Goal: Transaction & Acquisition: Purchase product/service

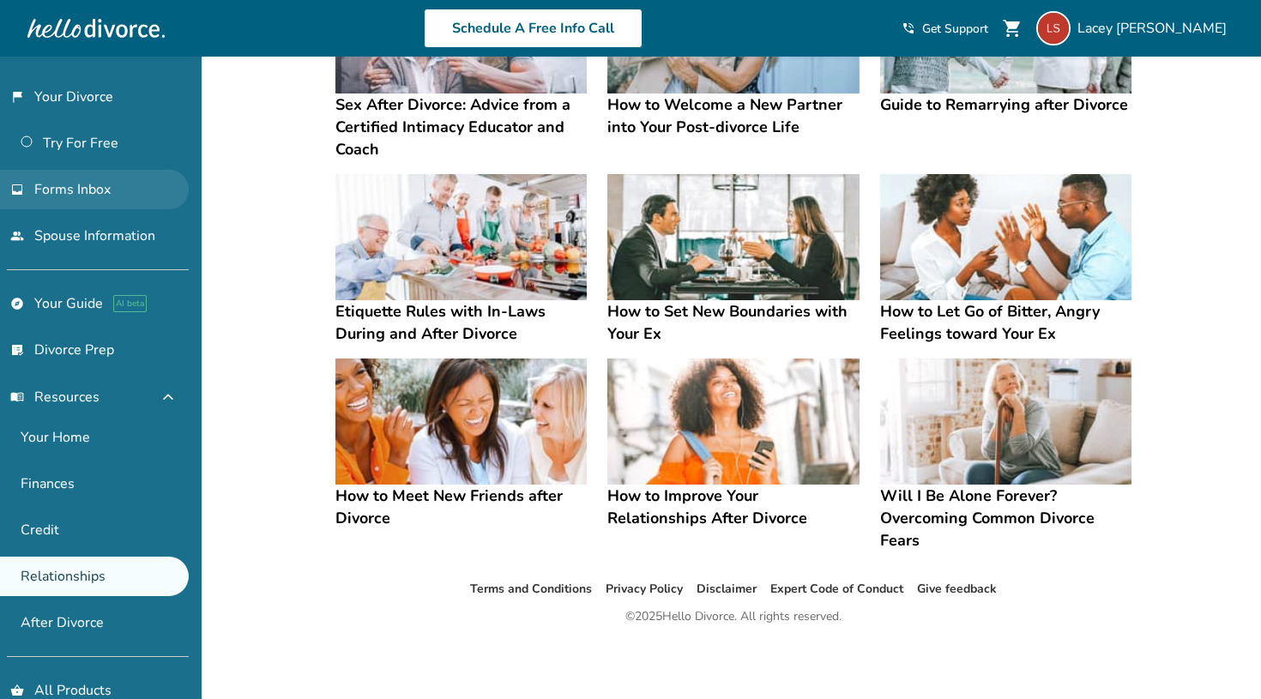
click at [81, 182] on span "Forms Inbox" at bounding box center [72, 189] width 76 height 19
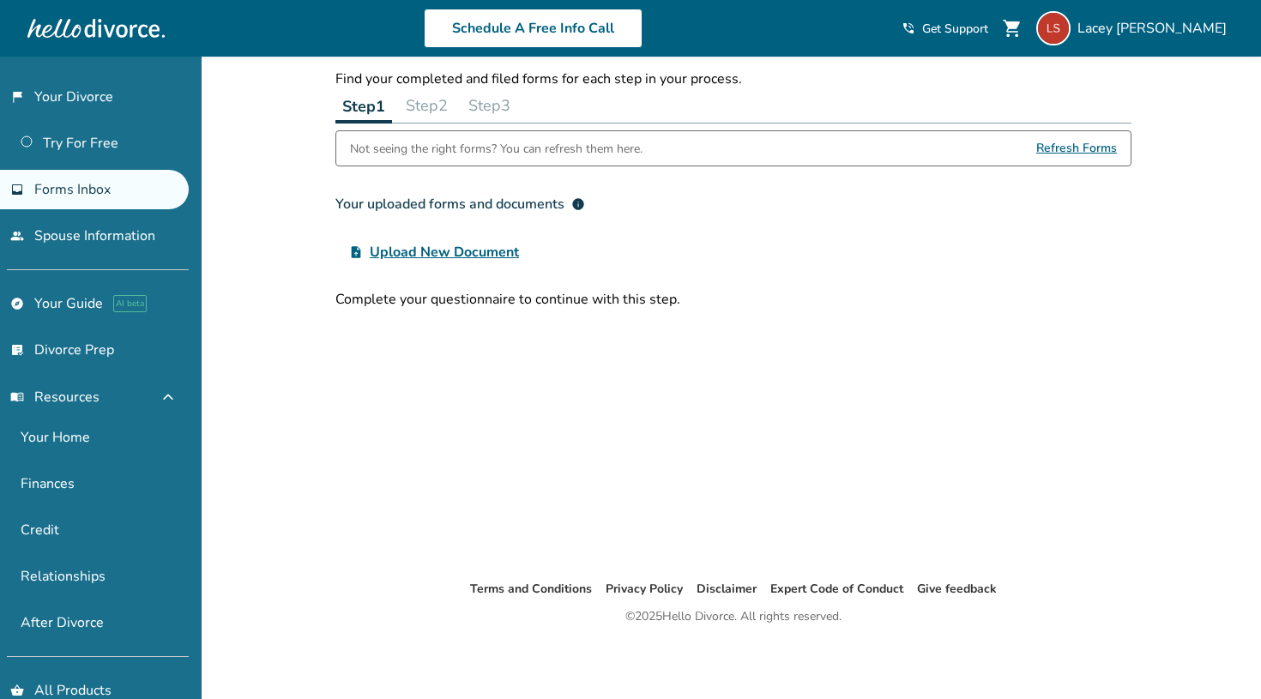
scroll to position [57, 0]
click at [97, 143] on link "Try For Free" at bounding box center [94, 143] width 189 height 39
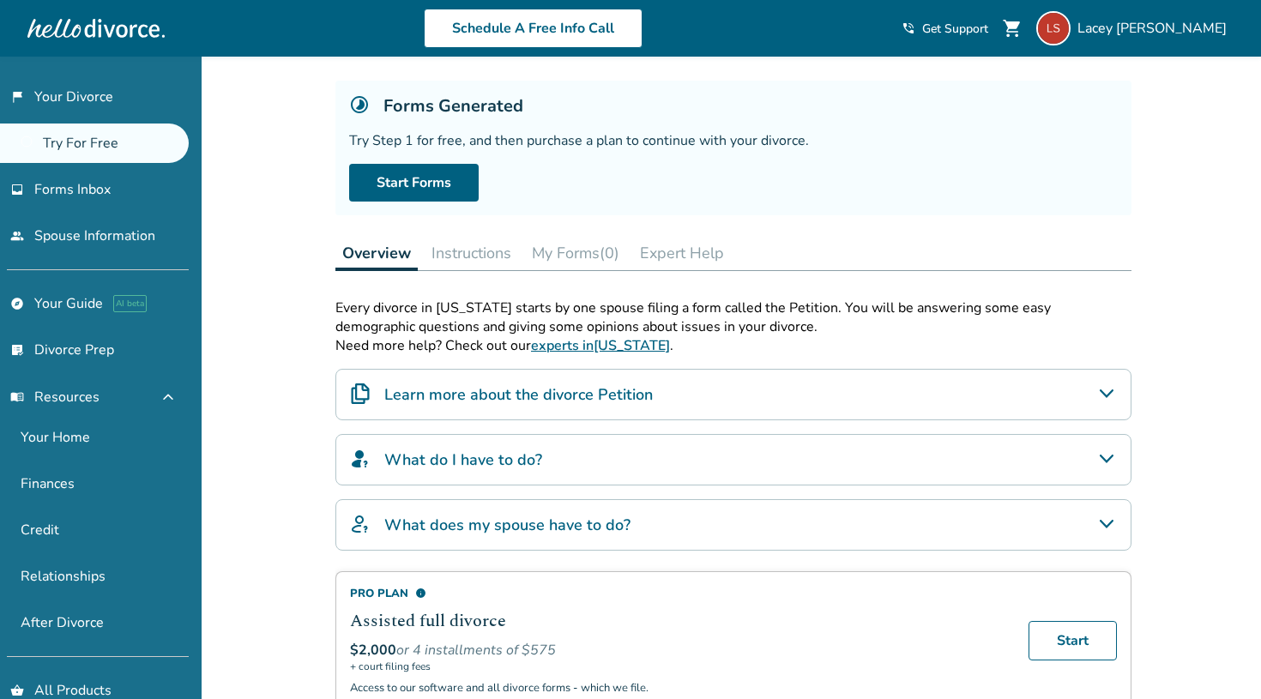
scroll to position [87, 0]
click at [862, 376] on div "Learn more about the divorce Petition" at bounding box center [733, 392] width 796 height 51
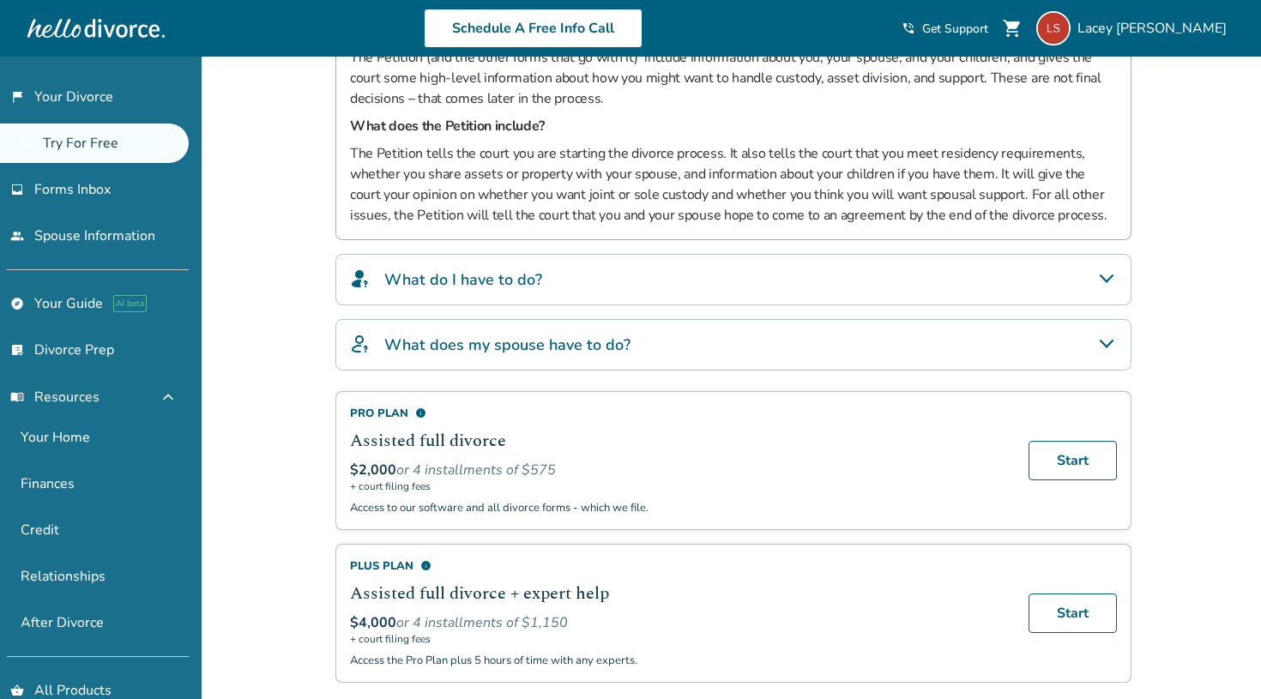
scroll to position [493, 0]
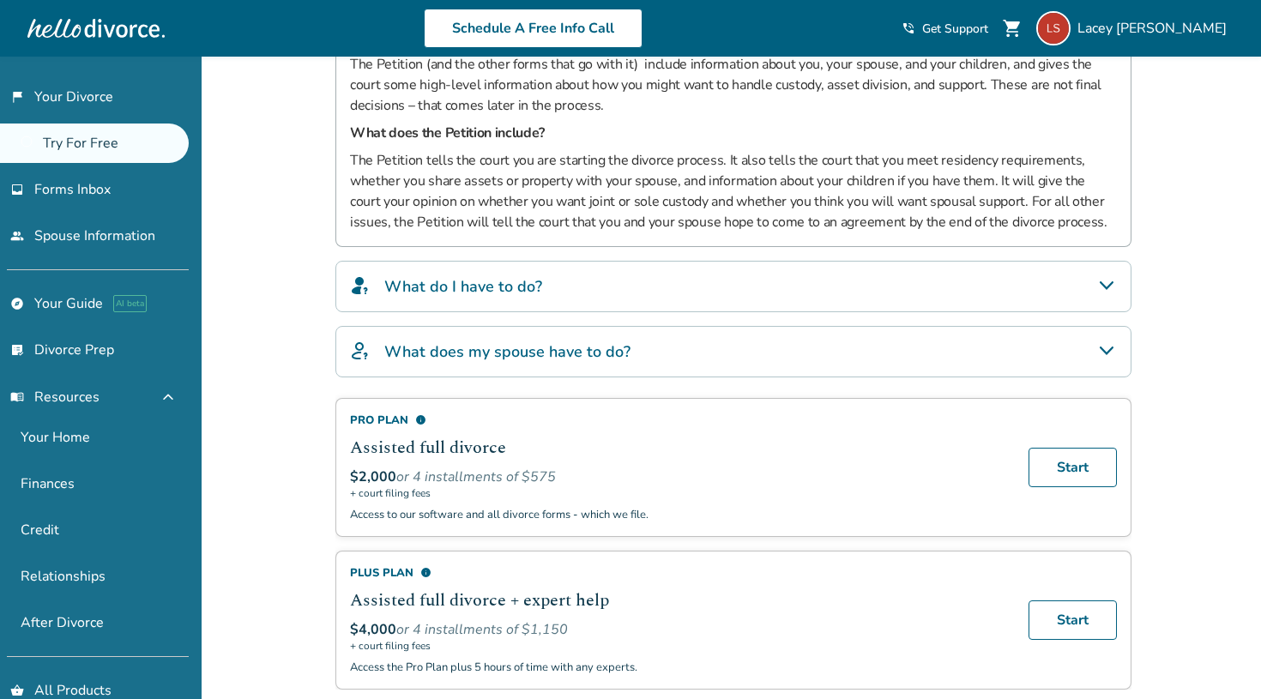
click at [866, 286] on div "What do I have to do?" at bounding box center [733, 286] width 796 height 51
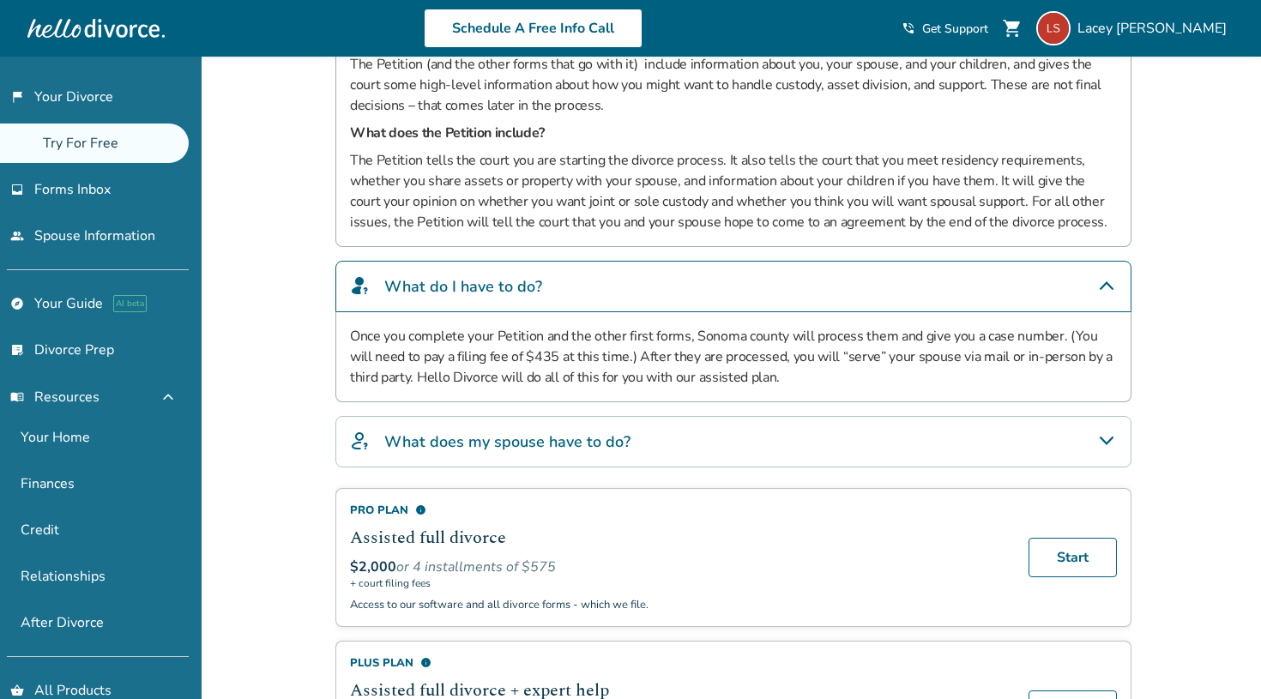
click at [860, 426] on div "What does my spouse have to do?" at bounding box center [733, 441] width 796 height 51
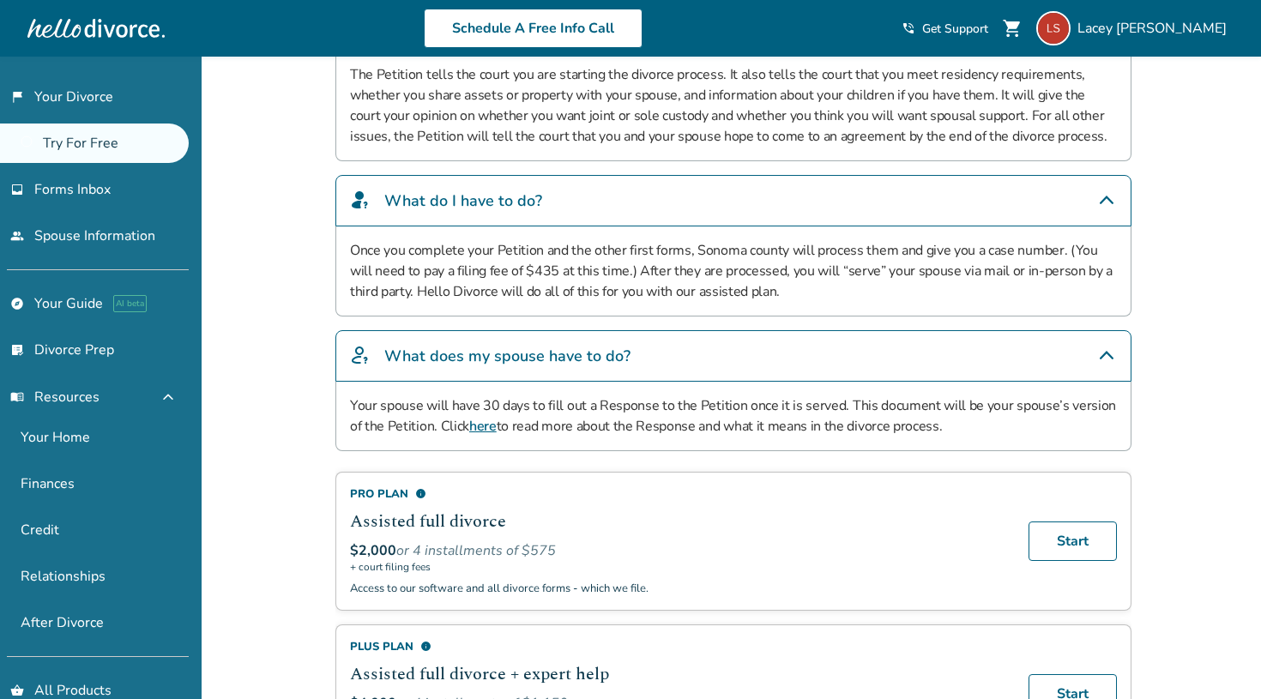
scroll to position [584, 0]
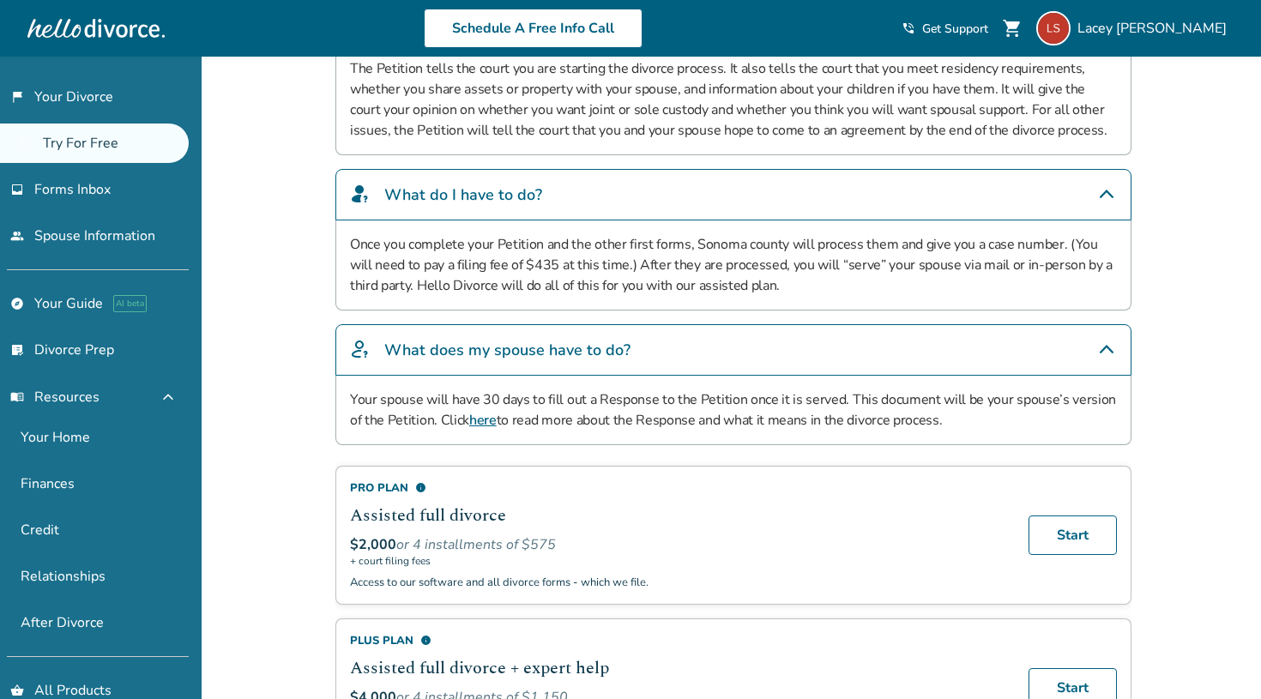
click at [481, 421] on link "here" at bounding box center [482, 420] width 27 height 19
click at [855, 579] on p "Access to our software and all divorce forms - which we file." at bounding box center [679, 582] width 658 height 15
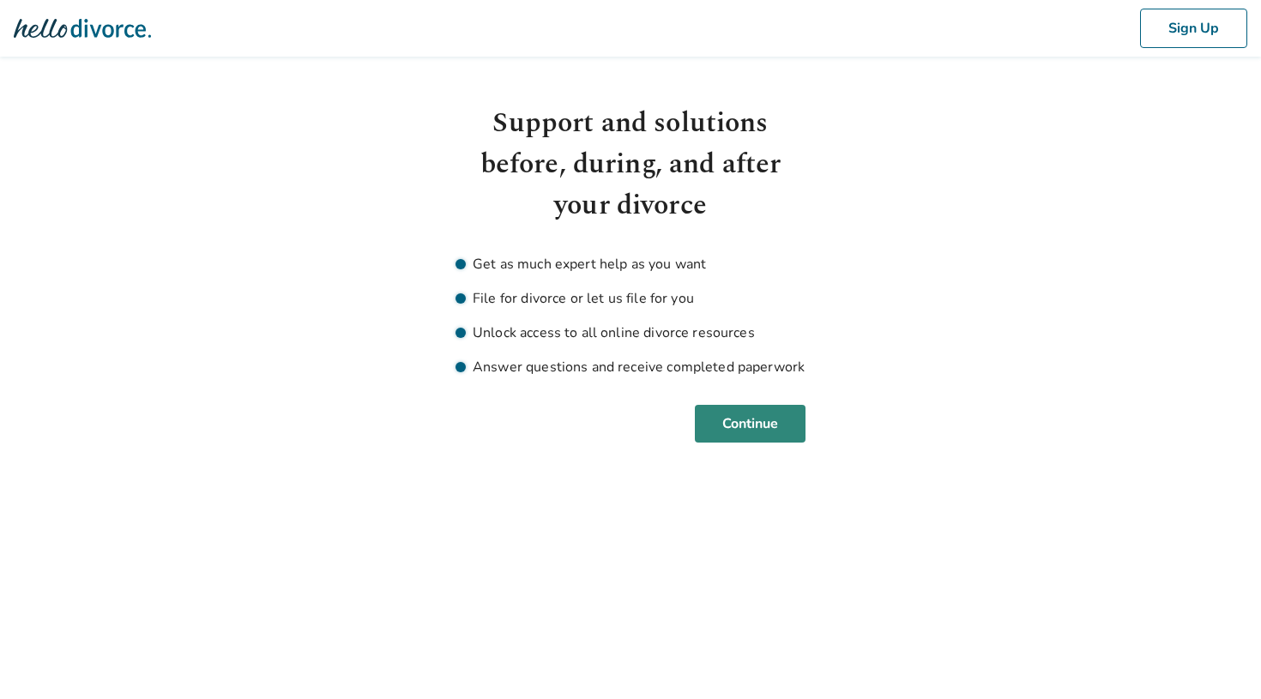
click at [748, 413] on button "Continue" at bounding box center [750, 424] width 111 height 38
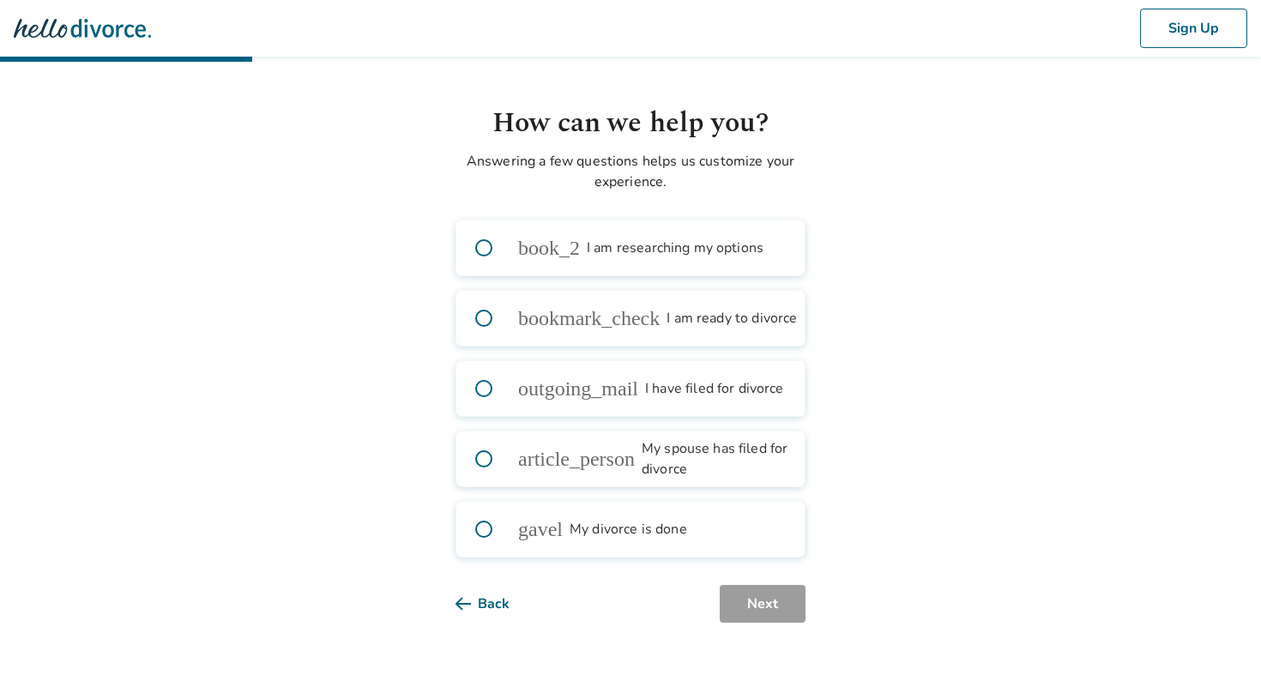
click at [481, 389] on span at bounding box center [483, 388] width 55 height 55
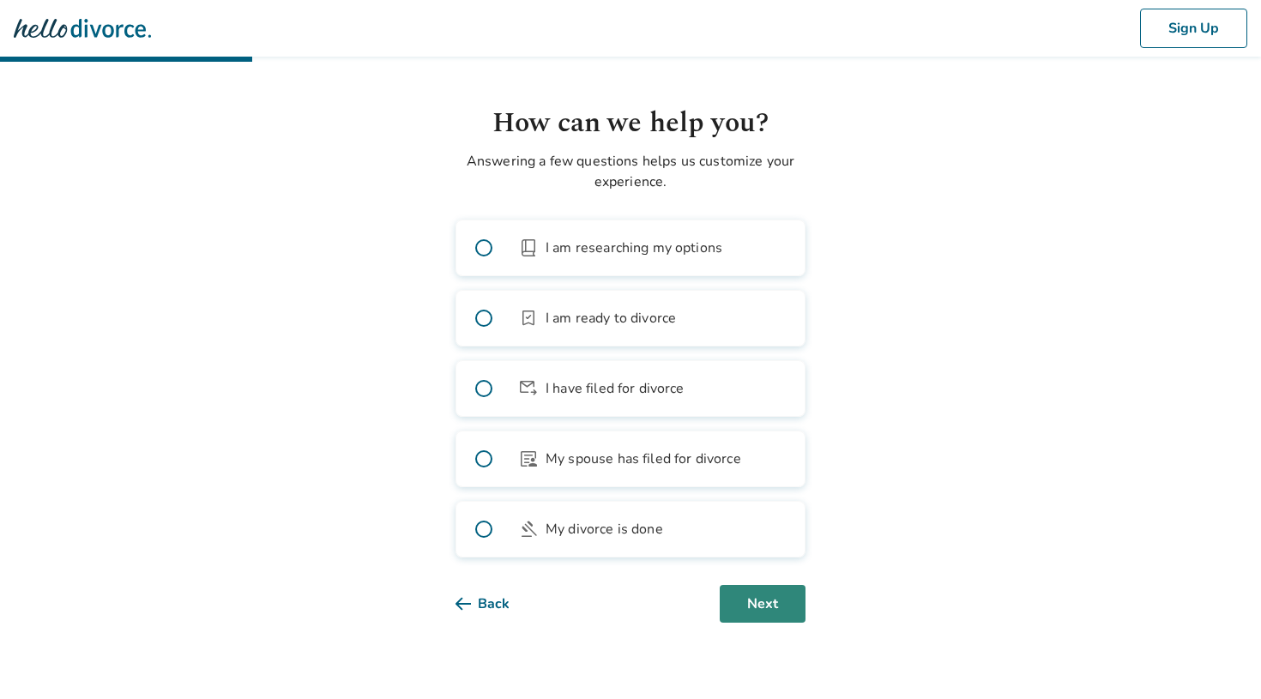
click at [784, 594] on button "Next" at bounding box center [763, 604] width 86 height 38
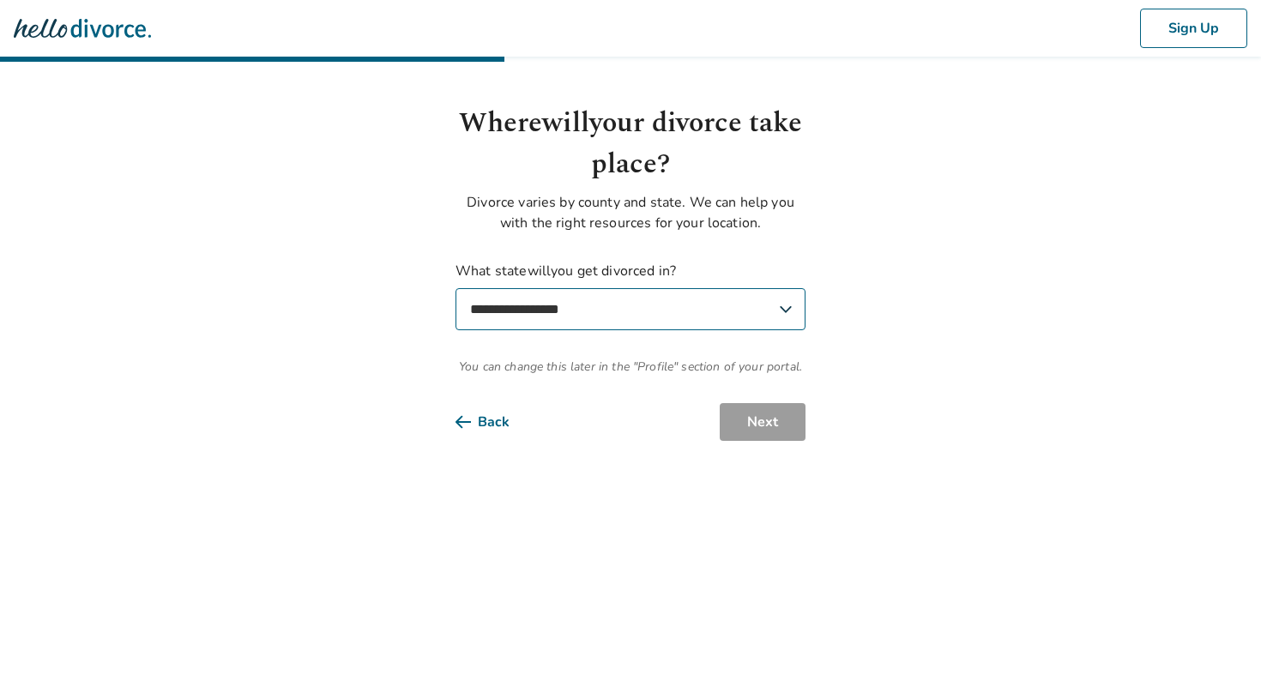
select select "**"
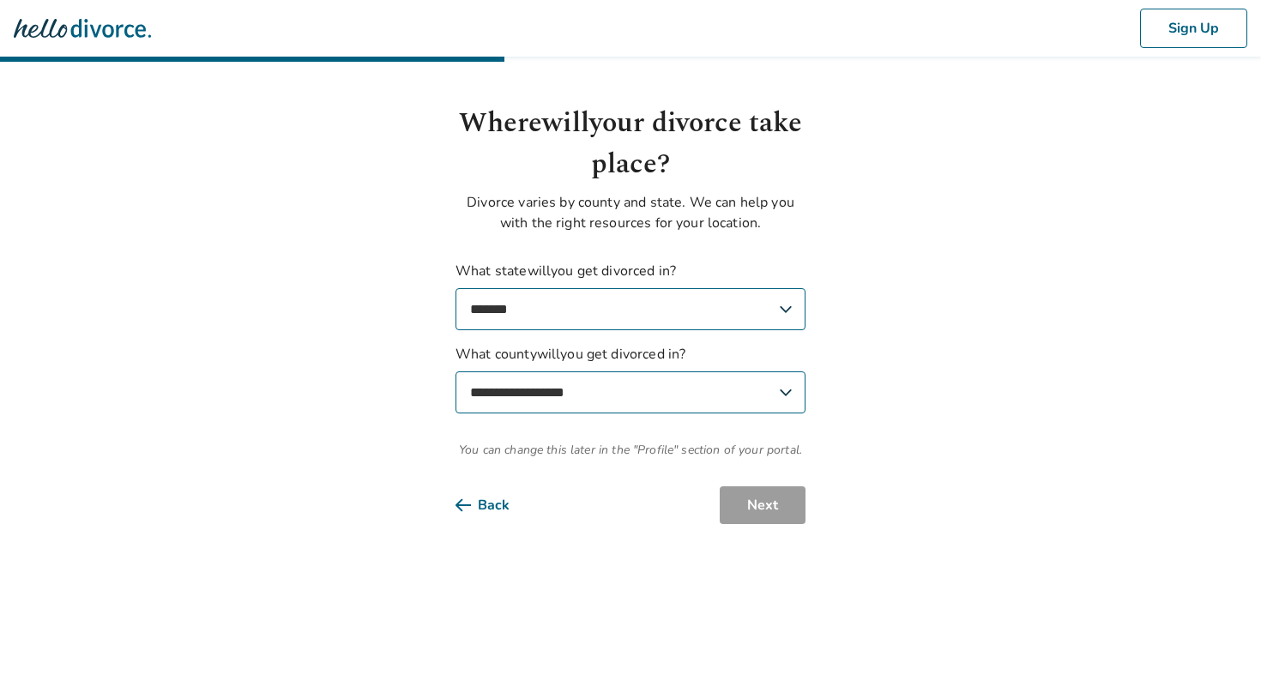
select select "******"
click at [764, 507] on button "Next" at bounding box center [763, 505] width 86 height 38
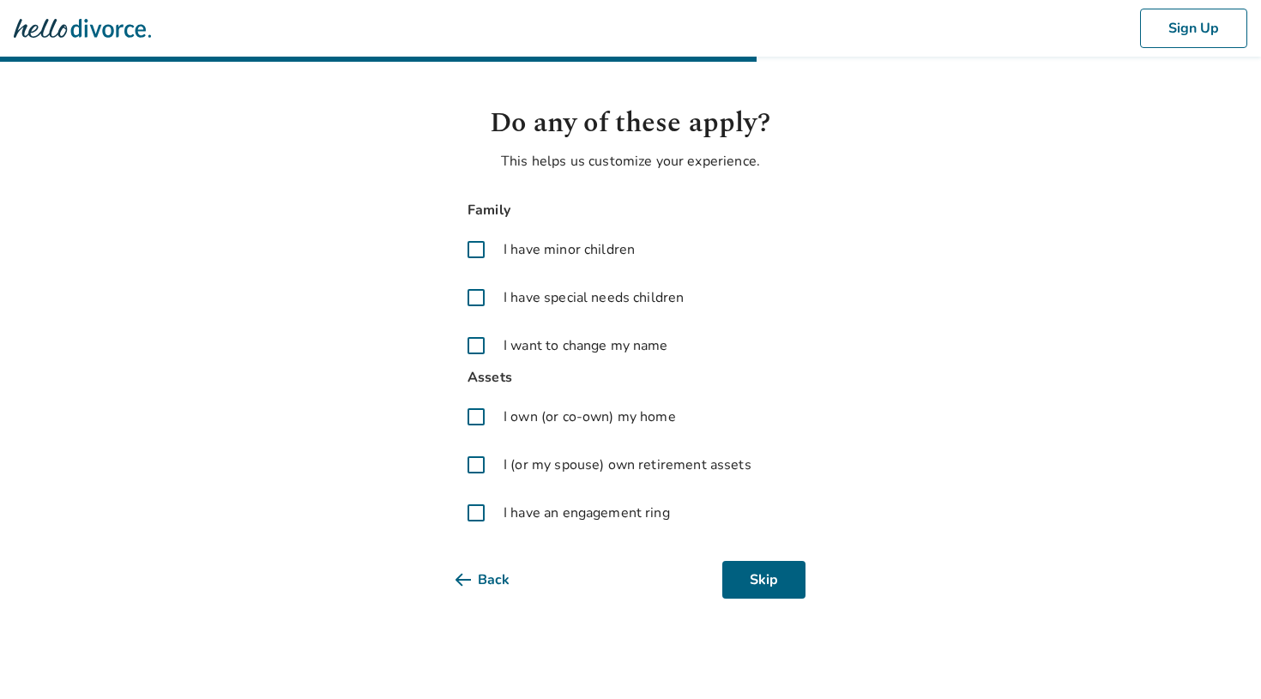
click at [476, 347] on span at bounding box center [476, 345] width 41 height 41
click at [478, 462] on span at bounding box center [476, 464] width 41 height 41
click at [737, 585] on button "Next" at bounding box center [763, 580] width 86 height 38
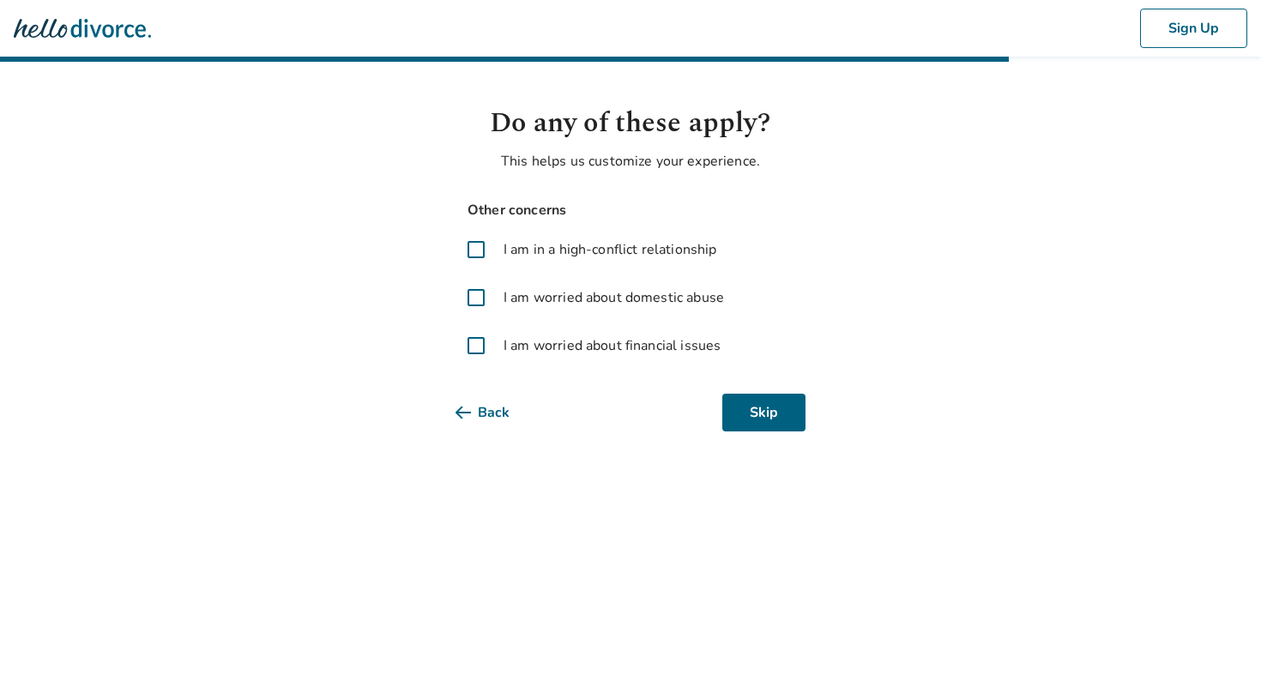
click at [477, 347] on span at bounding box center [476, 345] width 41 height 41
click at [740, 413] on button "Next" at bounding box center [763, 413] width 86 height 38
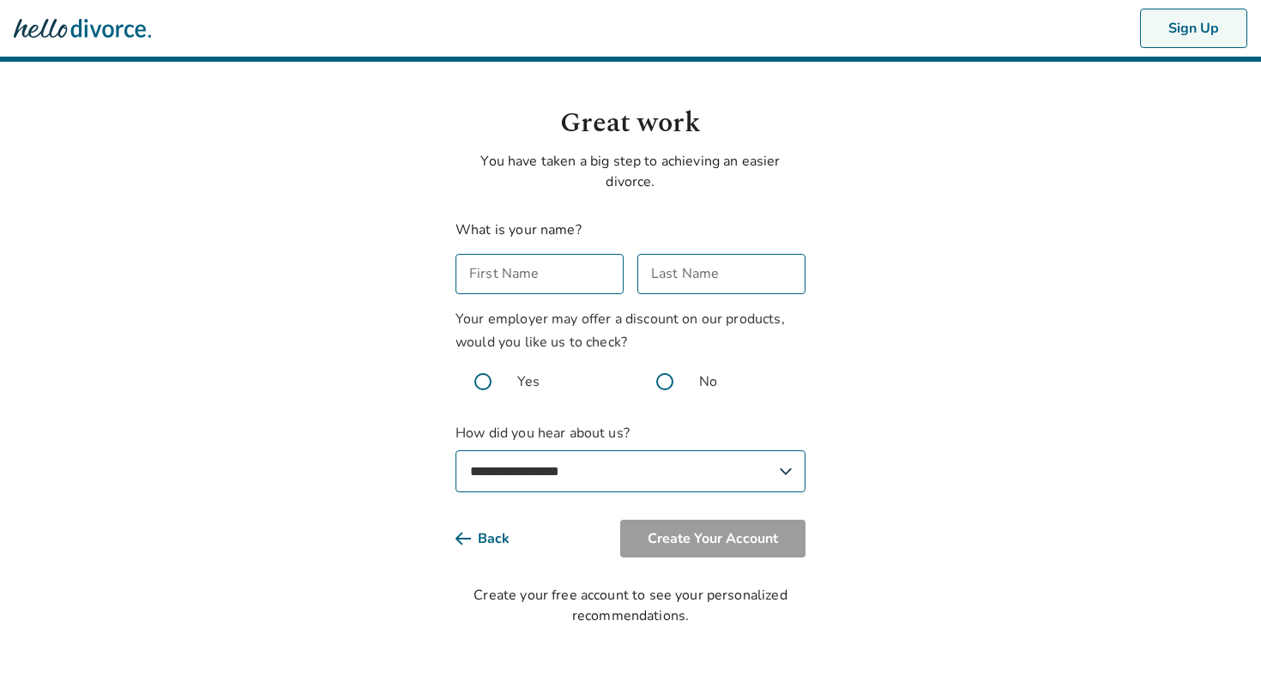
click at [1218, 25] on button "Sign Up" at bounding box center [1193, 28] width 107 height 39
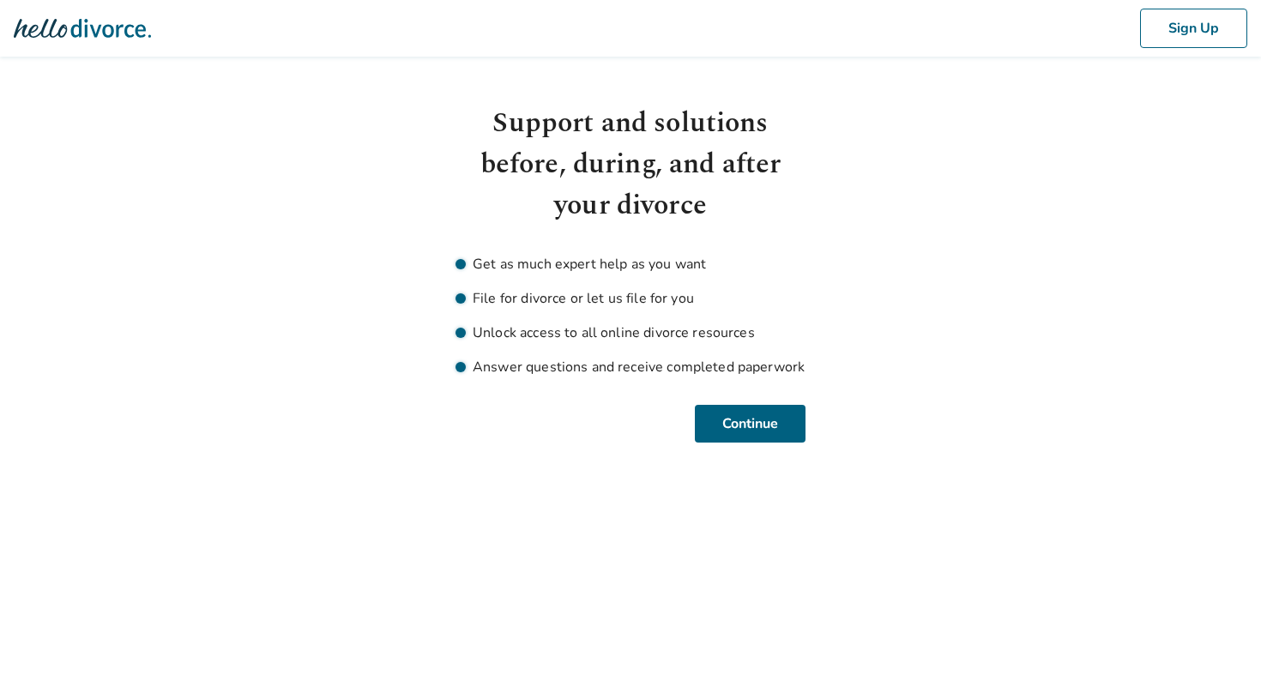
click at [789, 172] on h1 "Support and solutions before, during, and after your divorce" at bounding box center [631, 165] width 350 height 124
click at [107, 33] on img at bounding box center [82, 28] width 137 height 34
click at [33, 29] on img at bounding box center [82, 28] width 137 height 34
drag, startPoint x: 775, startPoint y: 420, endPoint x: 803, endPoint y: 216, distance: 205.3
click at [803, 216] on div "Support and solutions before, during, and after your divorce Get as much expert…" at bounding box center [631, 273] width 350 height 340
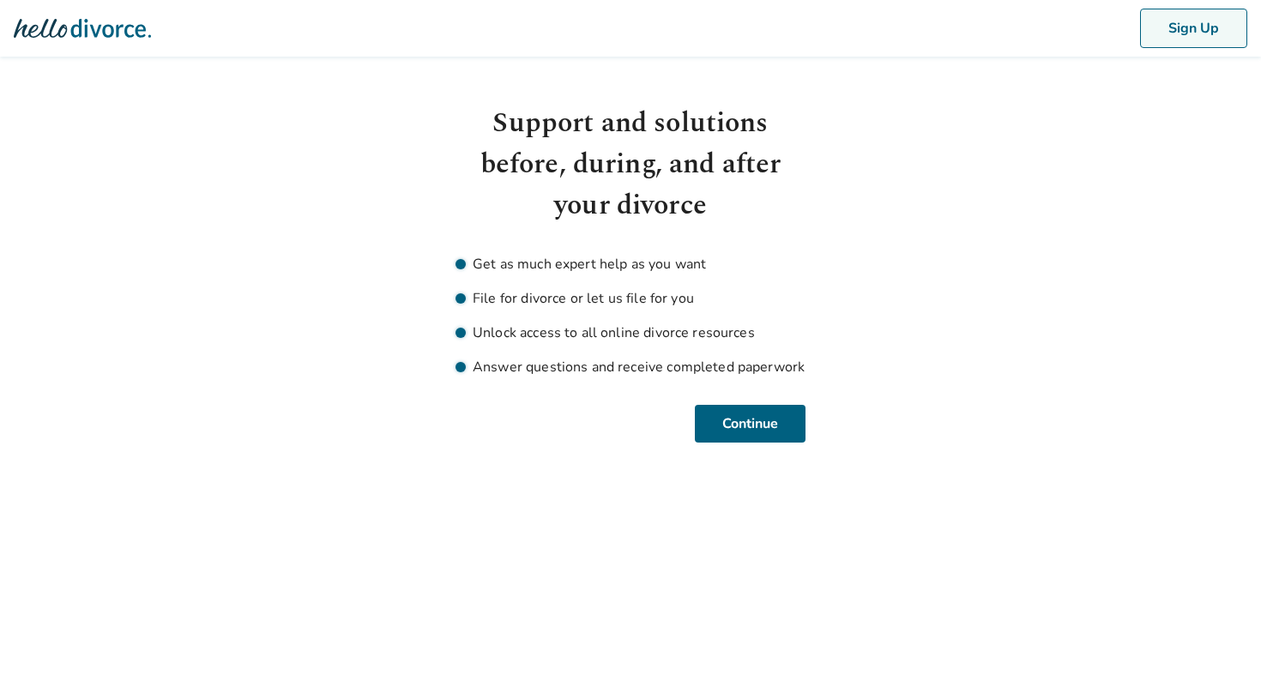
click at [1187, 26] on button "Sign Up" at bounding box center [1193, 28] width 107 height 39
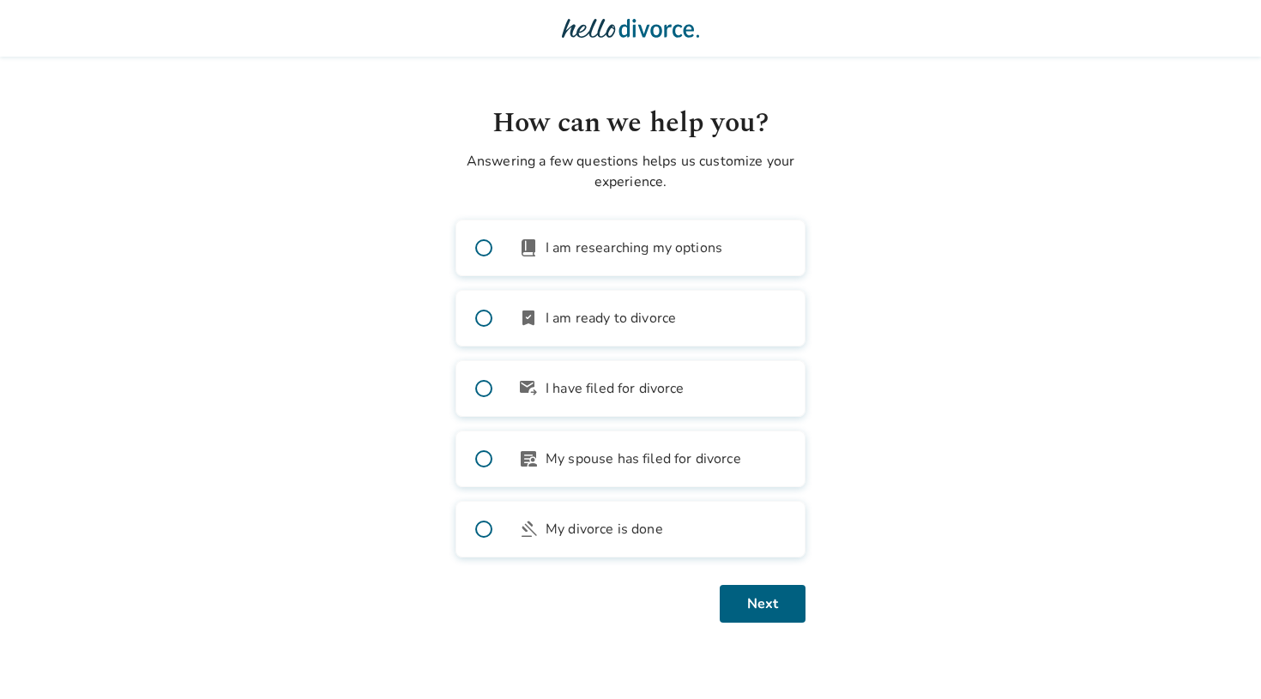
click at [912, 20] on div at bounding box center [630, 28] width 1261 height 57
click at [745, 607] on button "Next" at bounding box center [763, 604] width 86 height 38
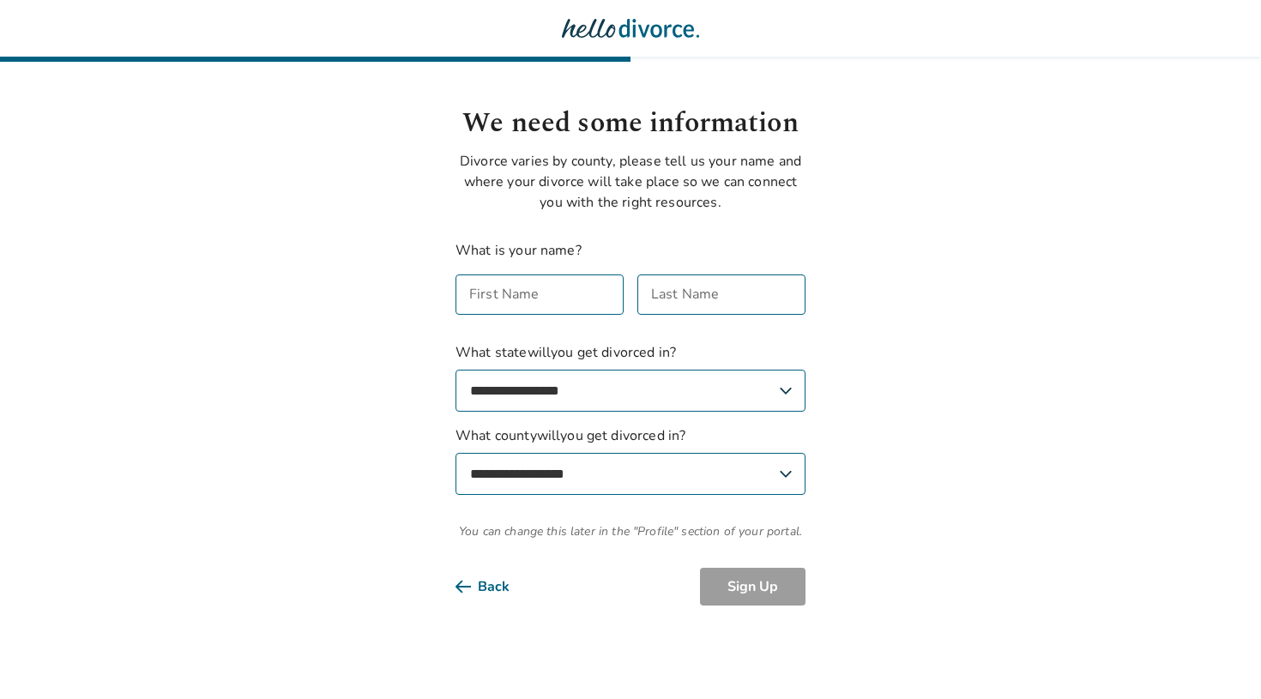
click at [867, 362] on body "**********" at bounding box center [630, 303] width 1261 height 606
click at [1034, 22] on div at bounding box center [630, 28] width 1261 height 57
click at [1082, 19] on div at bounding box center [630, 28] width 1261 height 57
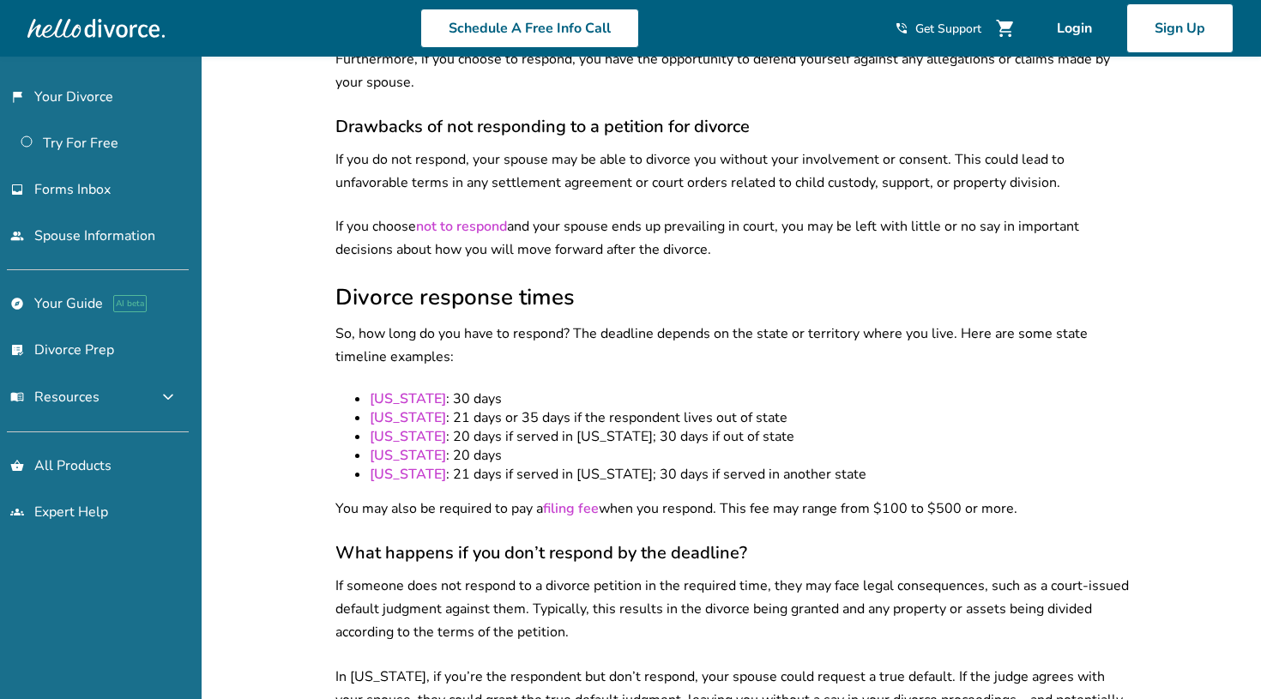
scroll to position [1212, 0]
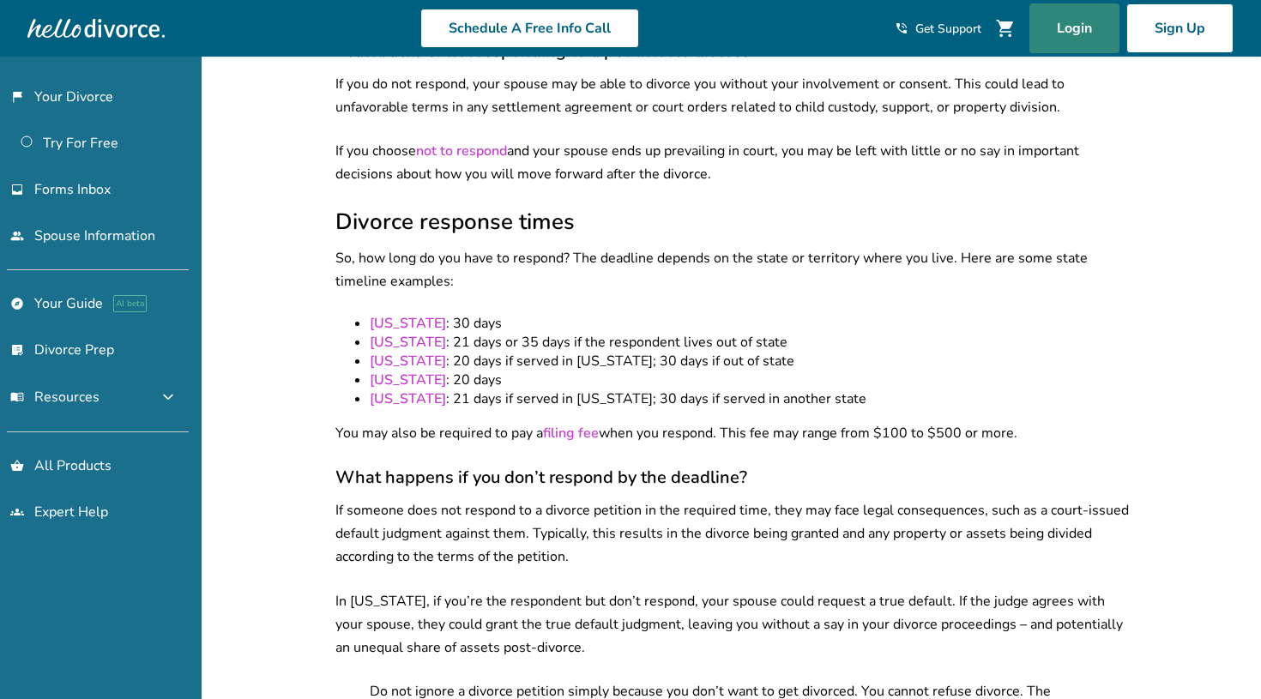
click at [1086, 33] on link "Login" at bounding box center [1075, 28] width 90 height 50
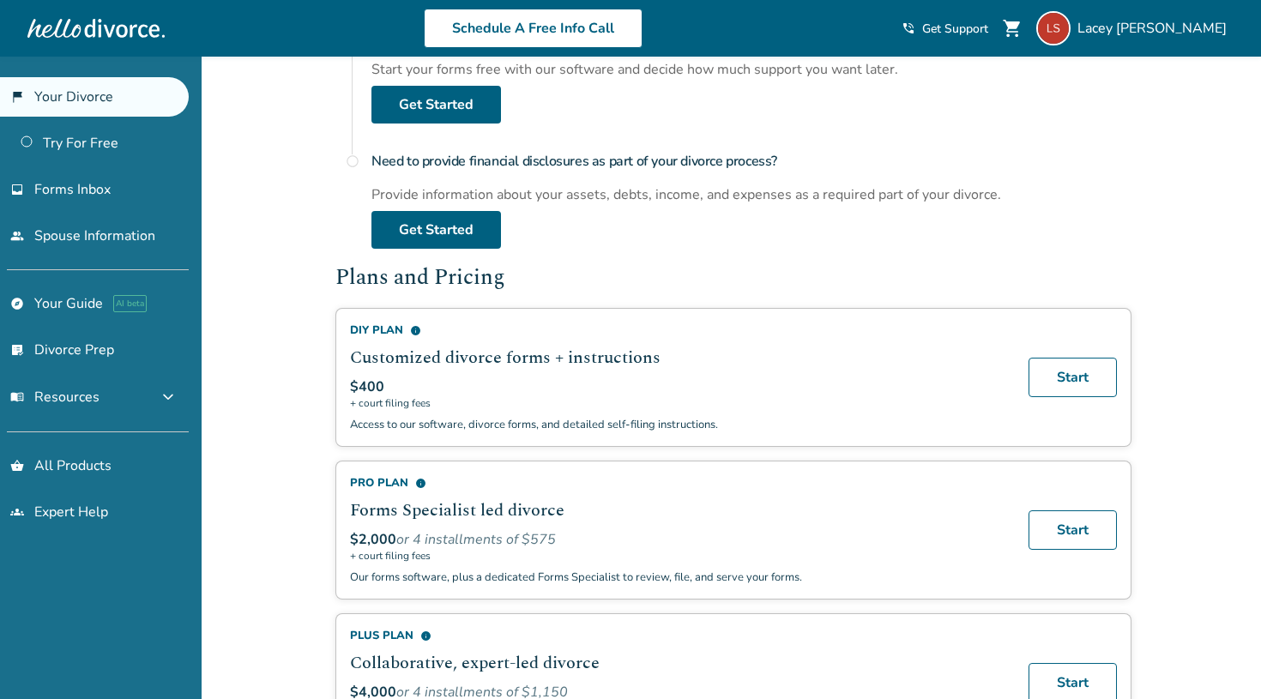
scroll to position [842, 0]
click at [1080, 531] on link "Start" at bounding box center [1073, 529] width 88 height 39
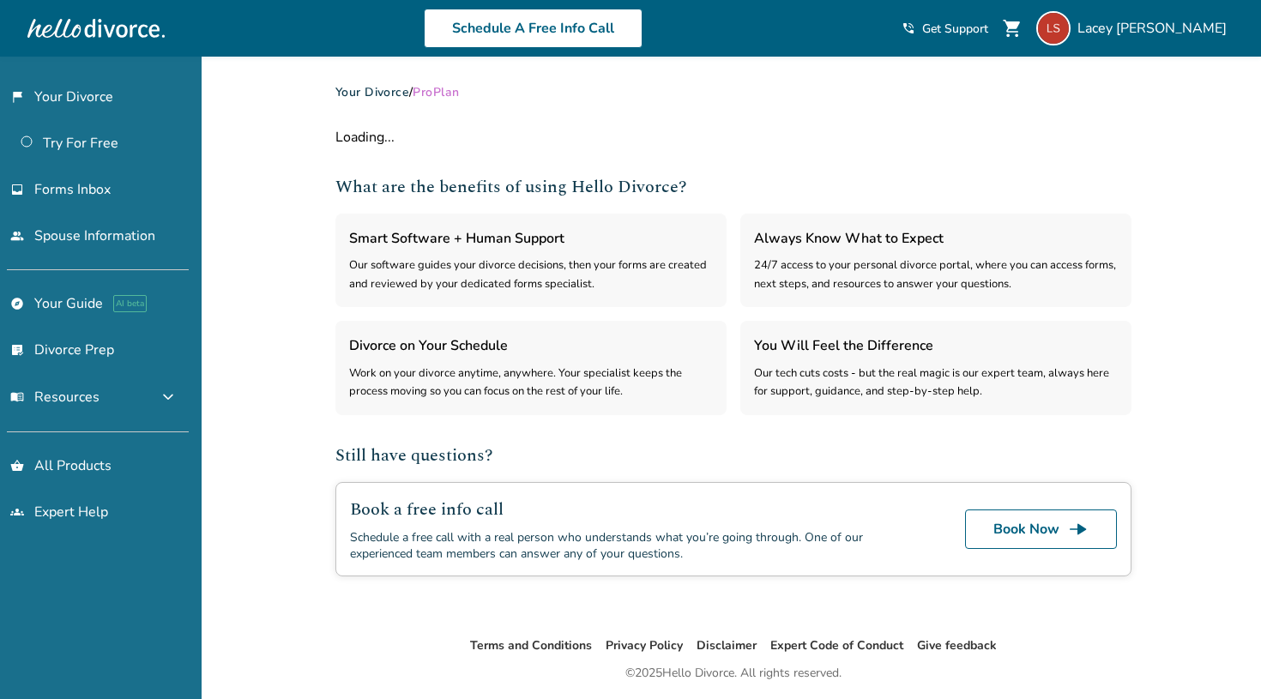
select select "***"
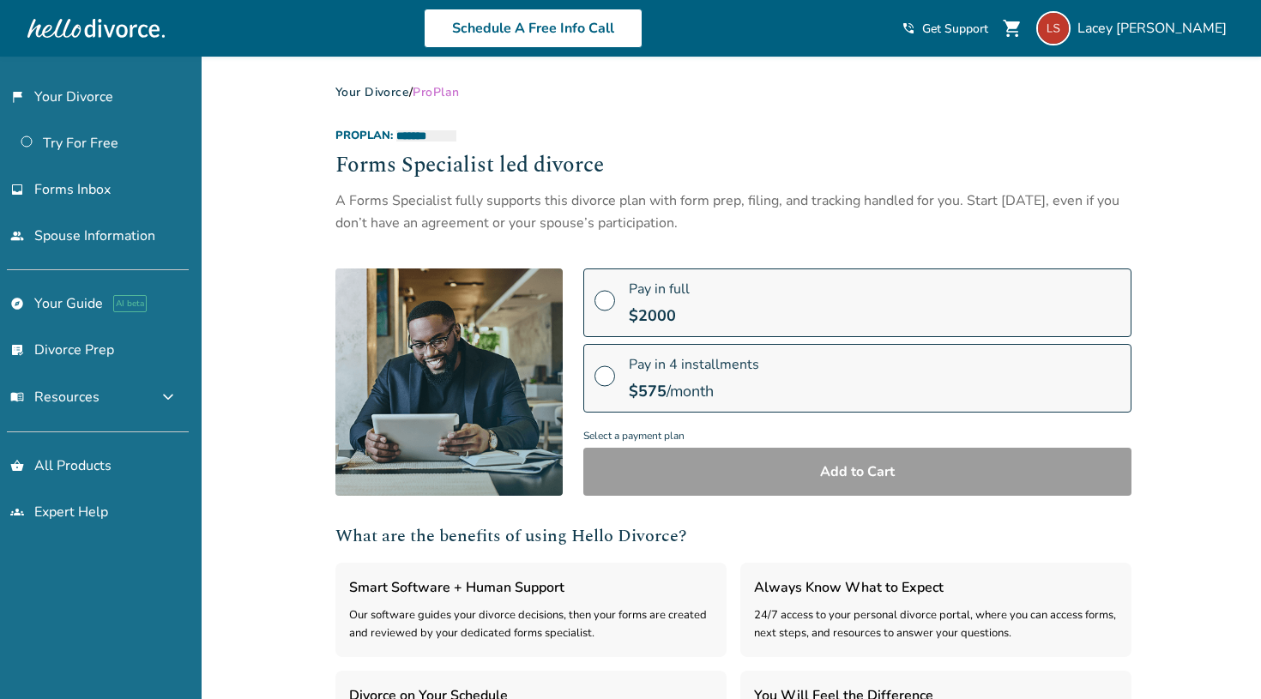
click at [607, 298] on span at bounding box center [605, 307] width 21 height 19
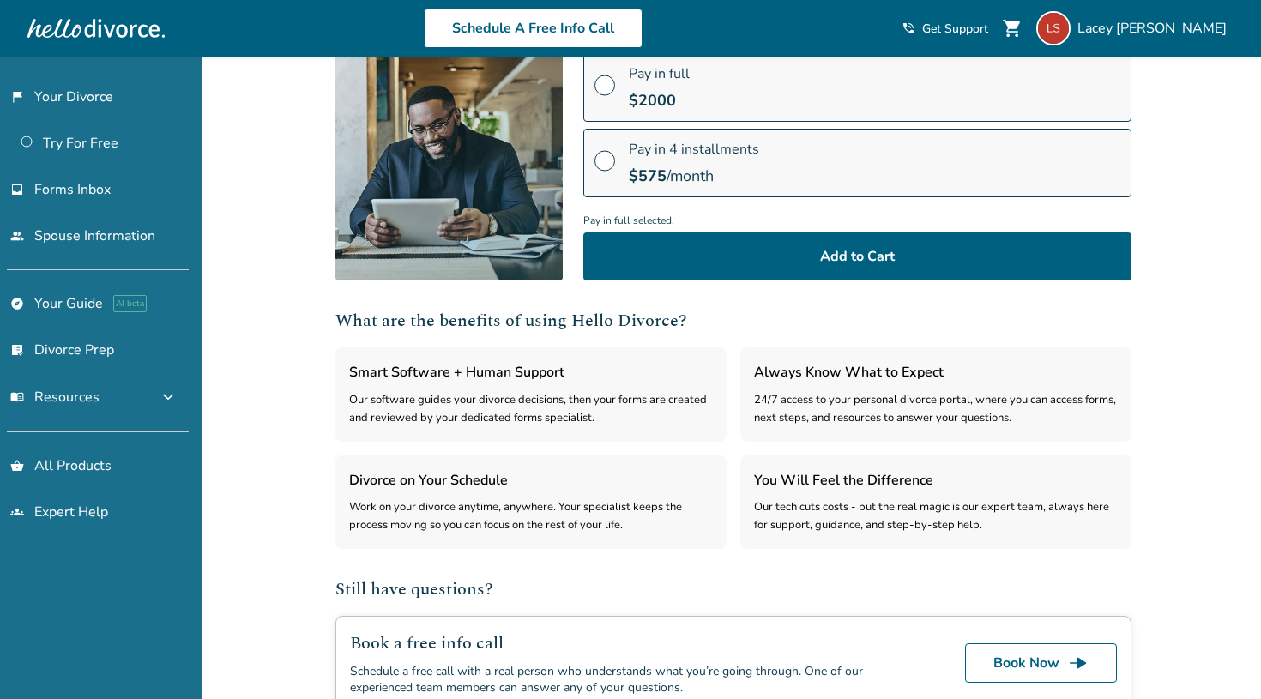
scroll to position [212, 0]
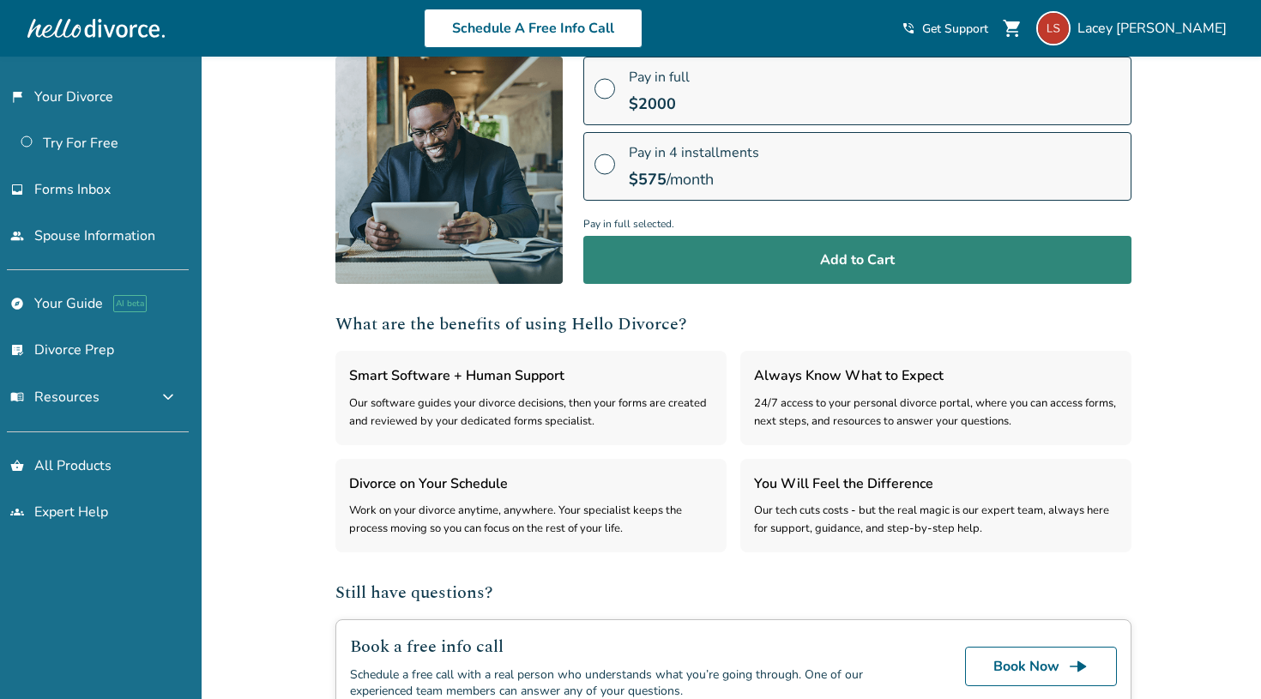
click at [726, 260] on button "Add to Cart" at bounding box center [857, 260] width 548 height 48
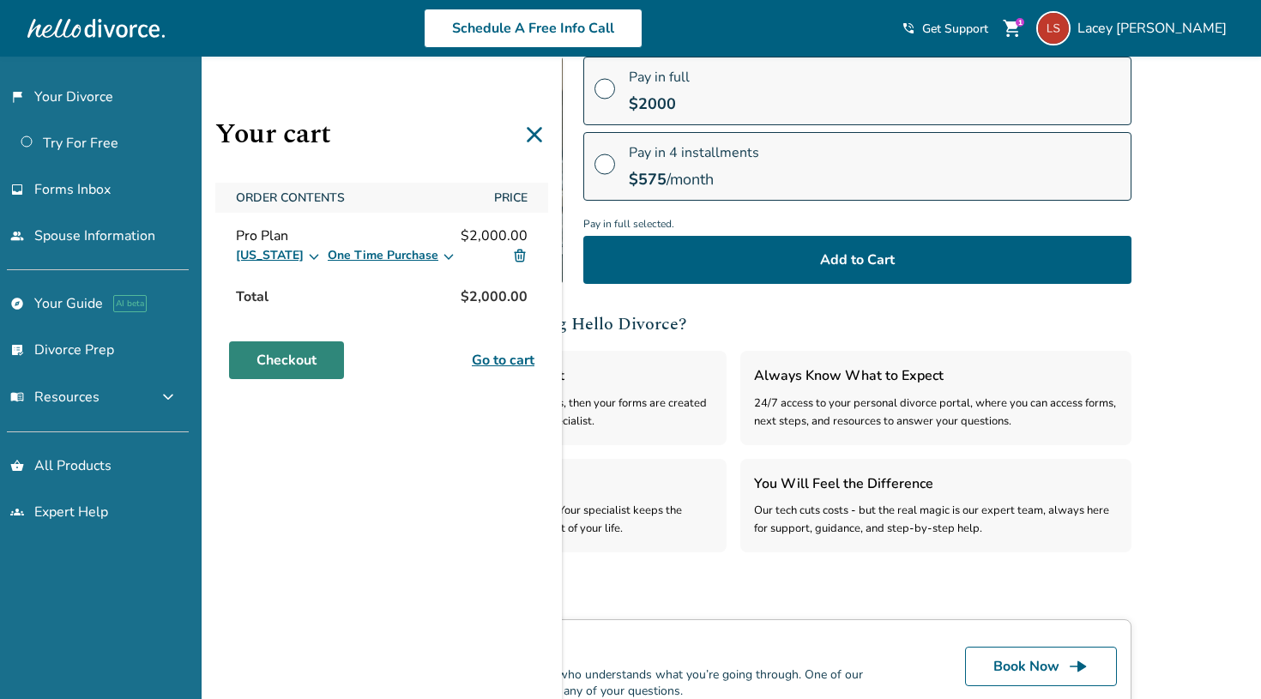
click at [306, 362] on link "Checkout" at bounding box center [286, 360] width 115 height 38
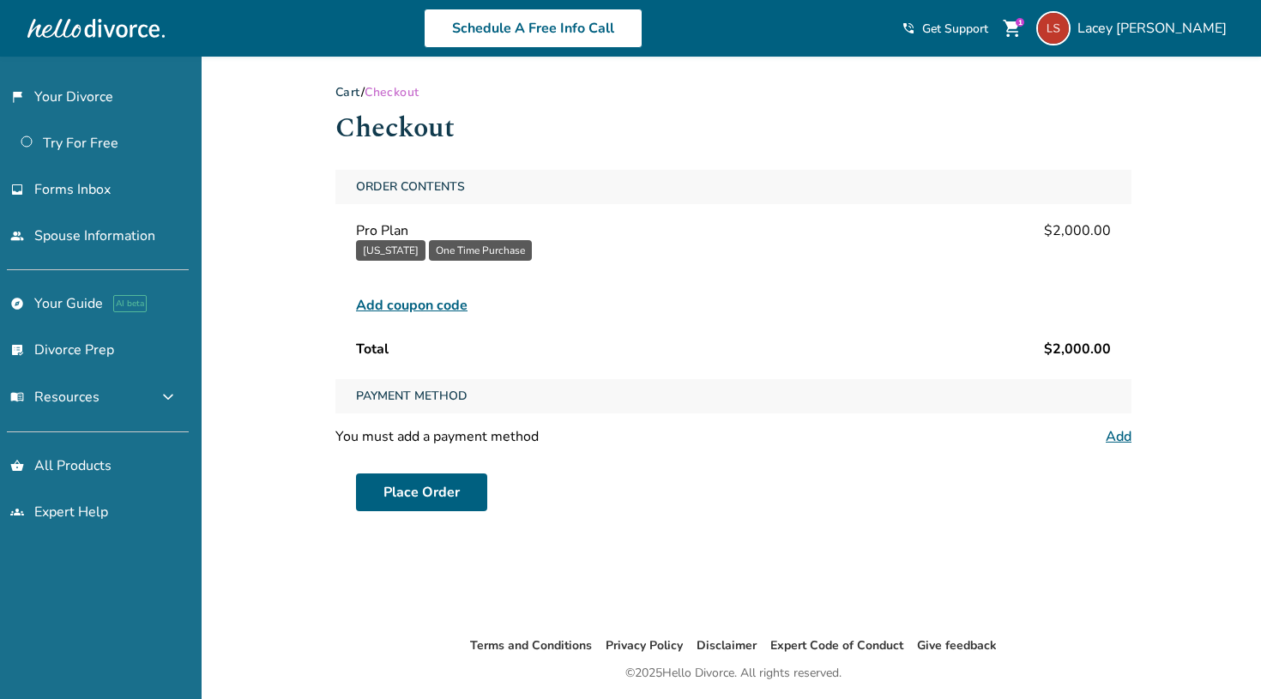
click at [419, 265] on div "Order Contents Pro Plan $2,000.00 California One Time Purchase Unfortunately, t…" at bounding box center [733, 268] width 796 height 196
click at [428, 308] on span "Add coupon code" at bounding box center [412, 305] width 112 height 21
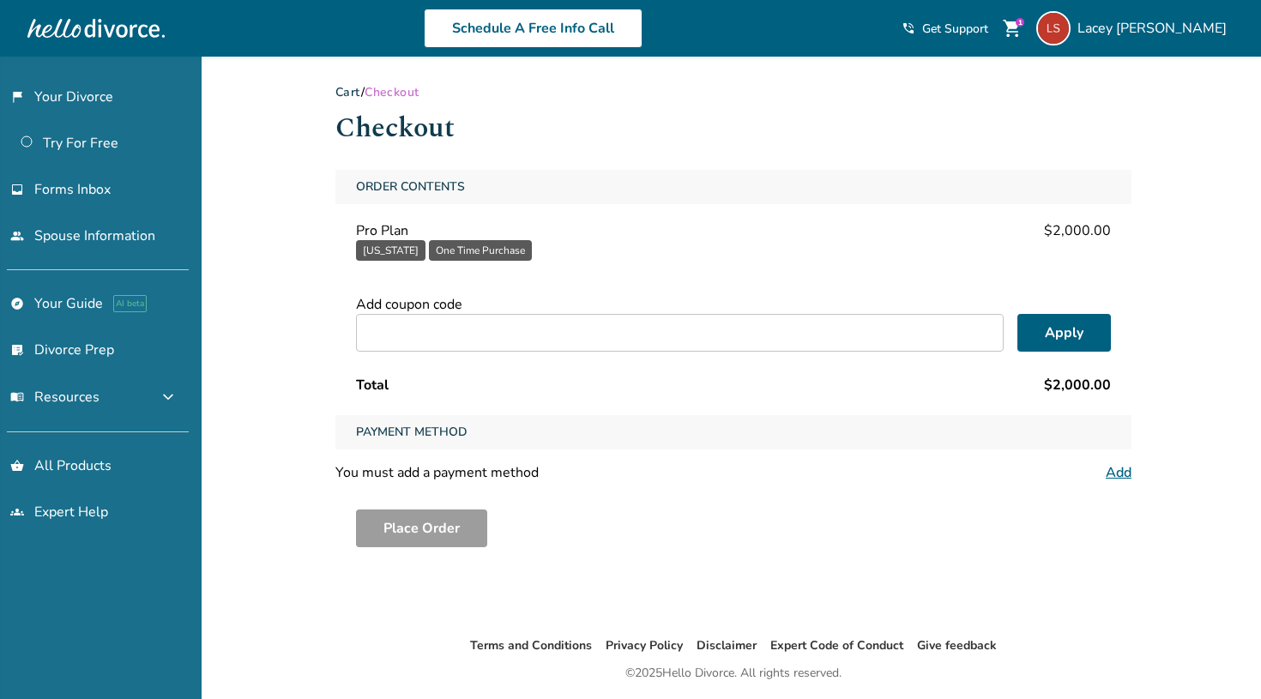
click at [431, 323] on input "text" at bounding box center [680, 333] width 648 height 38
type input "******"
click at [1051, 334] on button "Apply" at bounding box center [1065, 333] width 94 height 38
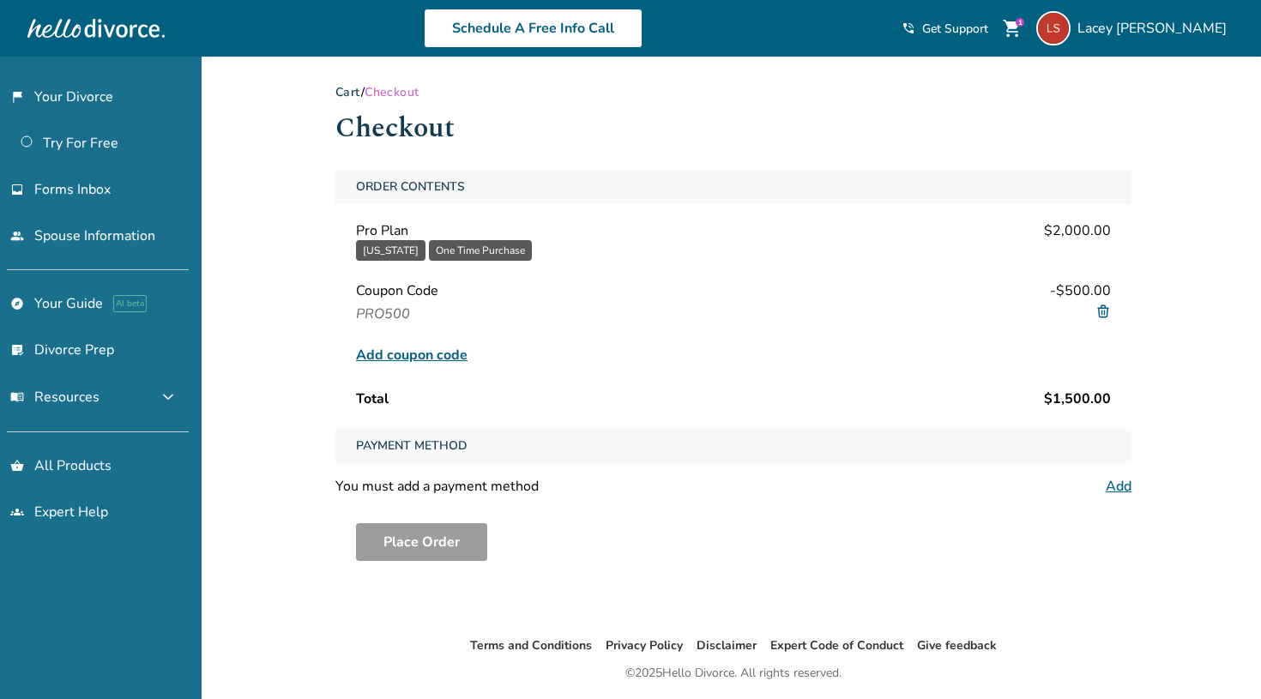
click at [752, 467] on div "Payment Method You must add a payment method Add" at bounding box center [733, 462] width 796 height 67
click at [417, 456] on span "Payment Method" at bounding box center [411, 446] width 125 height 34
click at [449, 446] on span "Payment Method" at bounding box center [411, 446] width 125 height 34
click at [1118, 485] on link "Add" at bounding box center [1119, 486] width 26 height 19
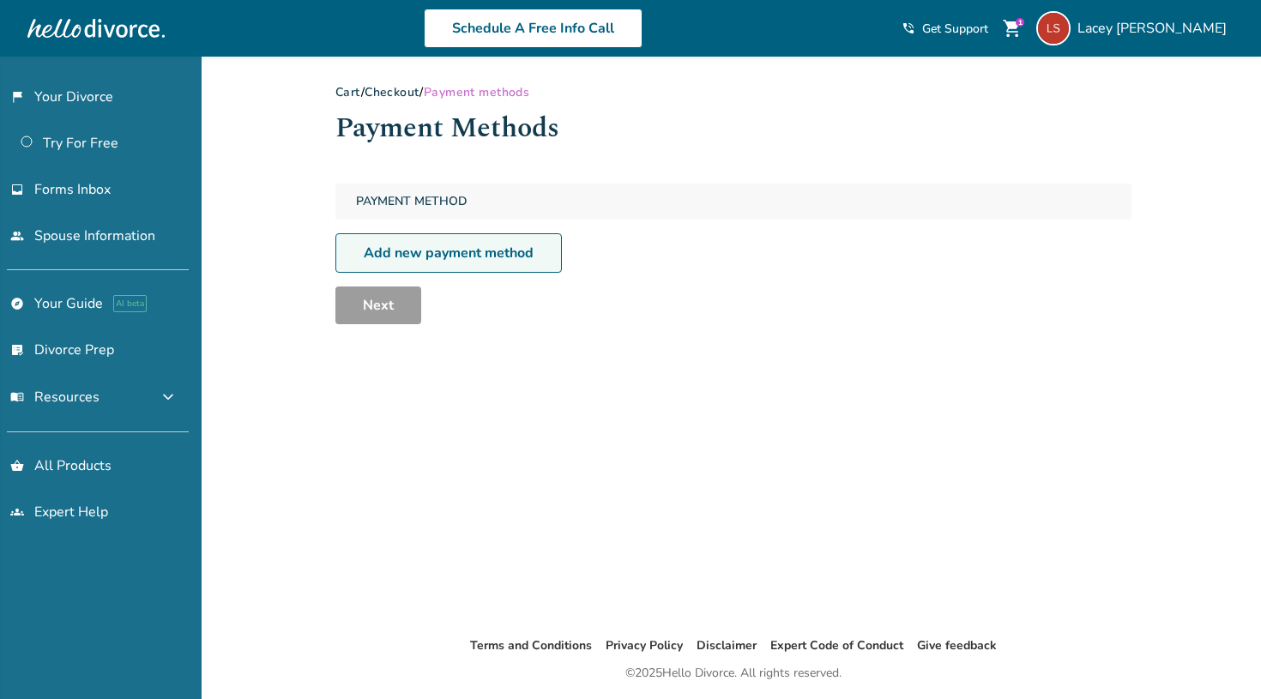
click at [445, 243] on link "Add new payment method" at bounding box center [448, 252] width 227 height 39
select select "**"
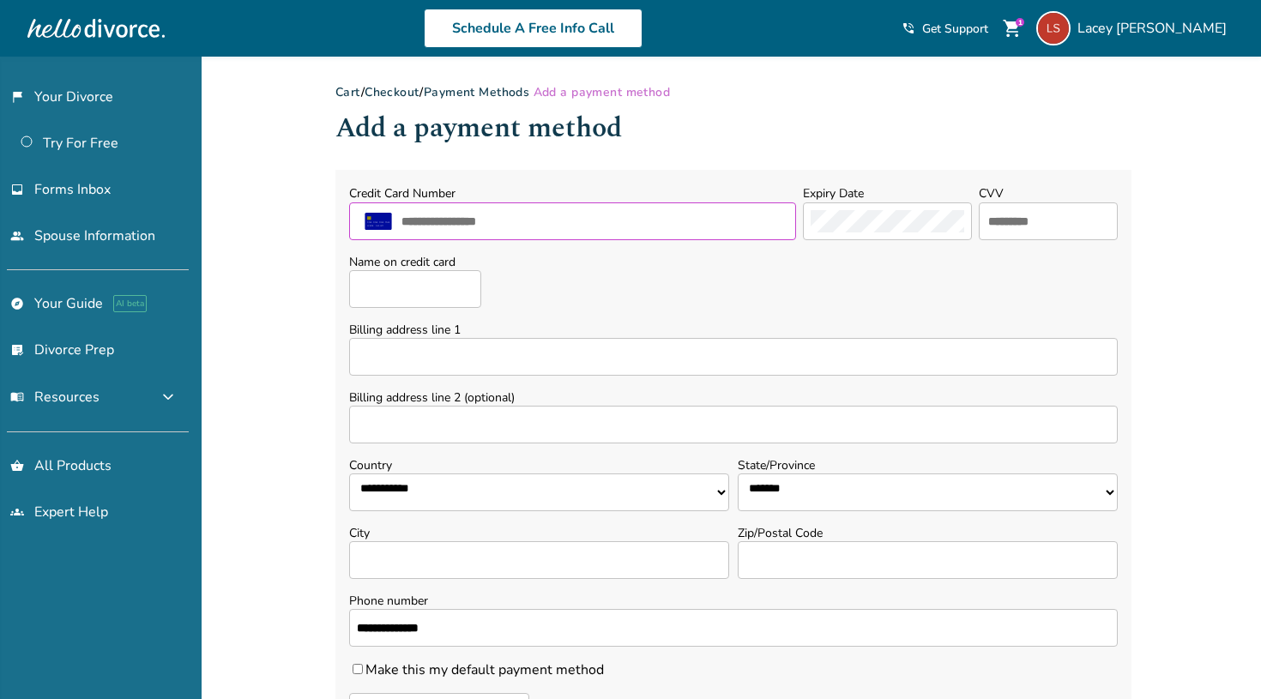
click at [598, 230] on input "text" at bounding box center [594, 221] width 389 height 22
type input "**********"
type input "***"
type input "**********"
click at [712, 364] on input "Billing address line 1" at bounding box center [733, 357] width 769 height 38
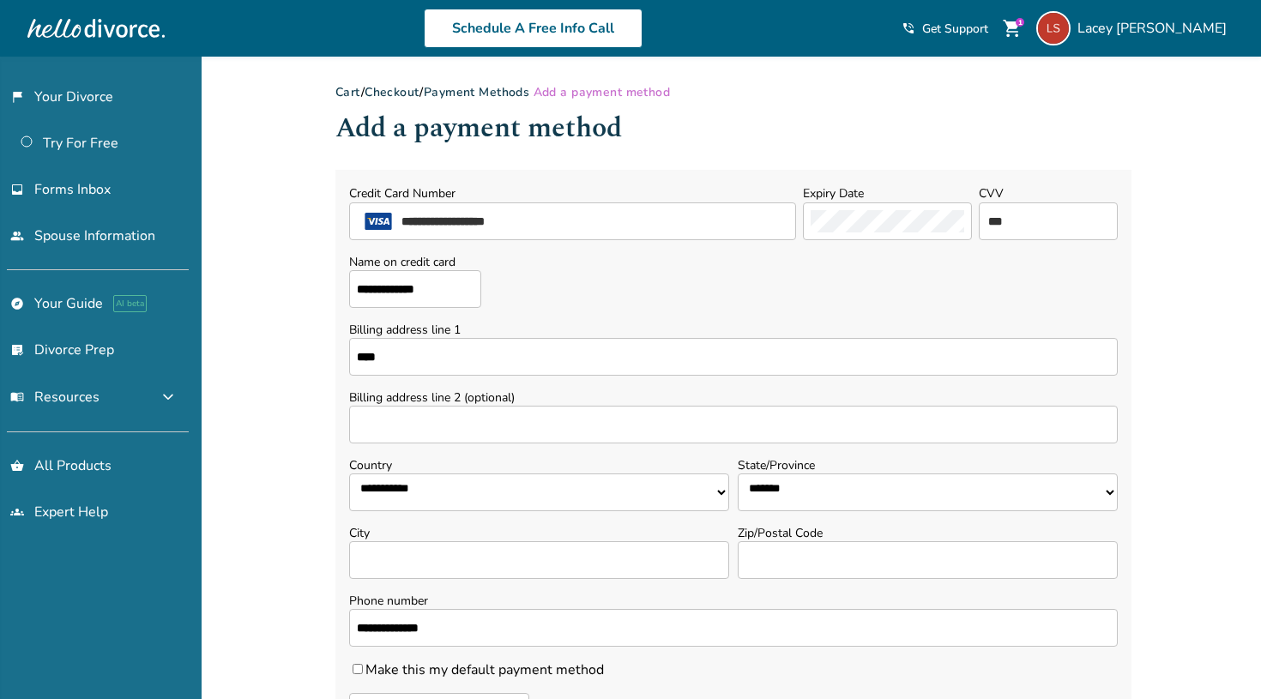
type input "**********"
select select "**"
type input "*******"
type input "*****"
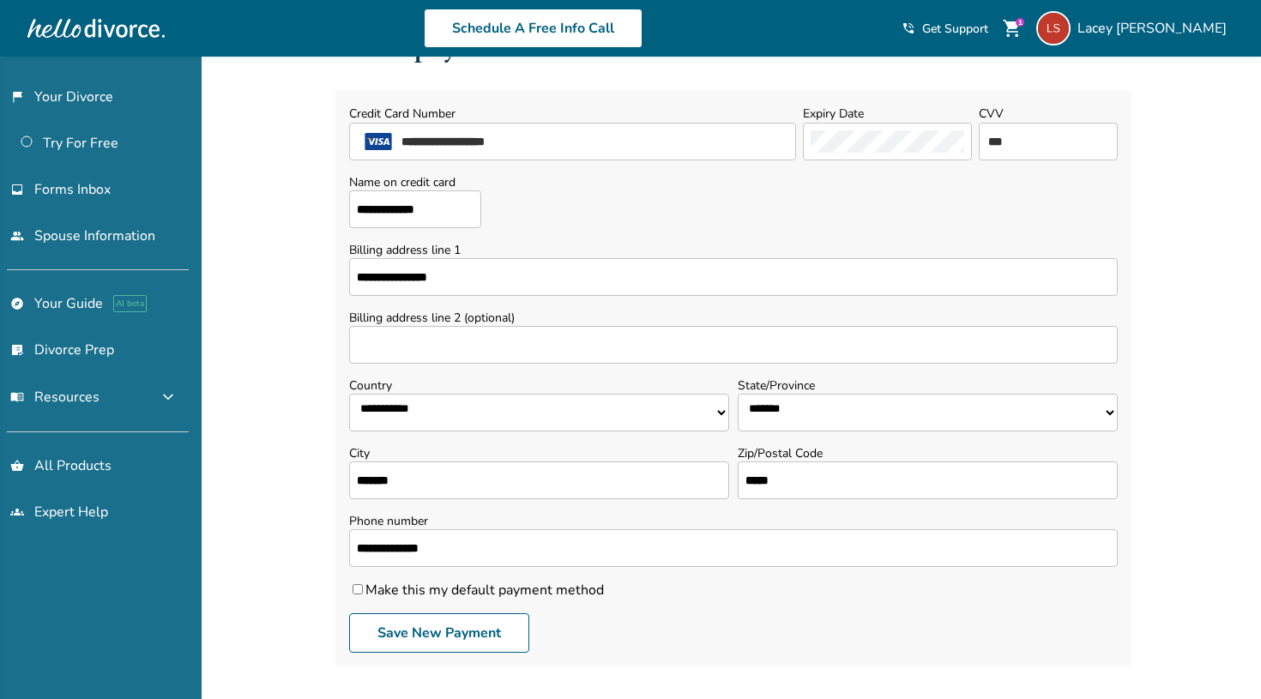
scroll to position [95, 0]
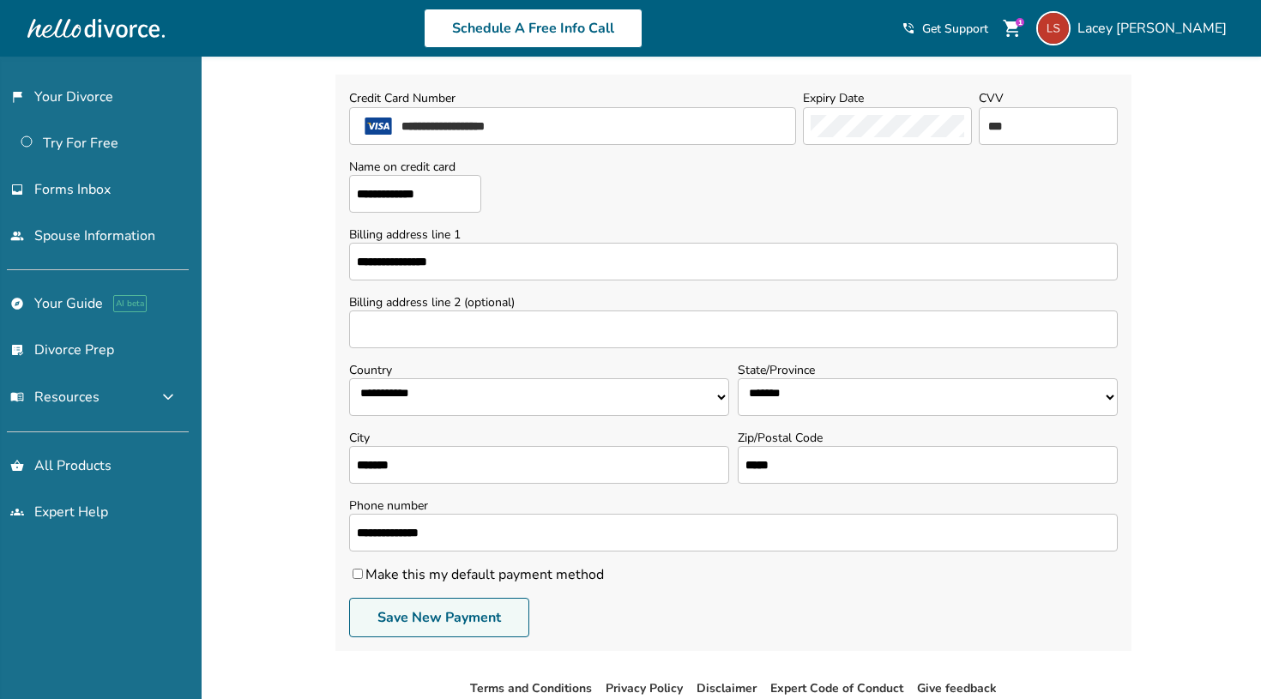
click at [420, 607] on button "Save New Payment" at bounding box center [439, 617] width 180 height 39
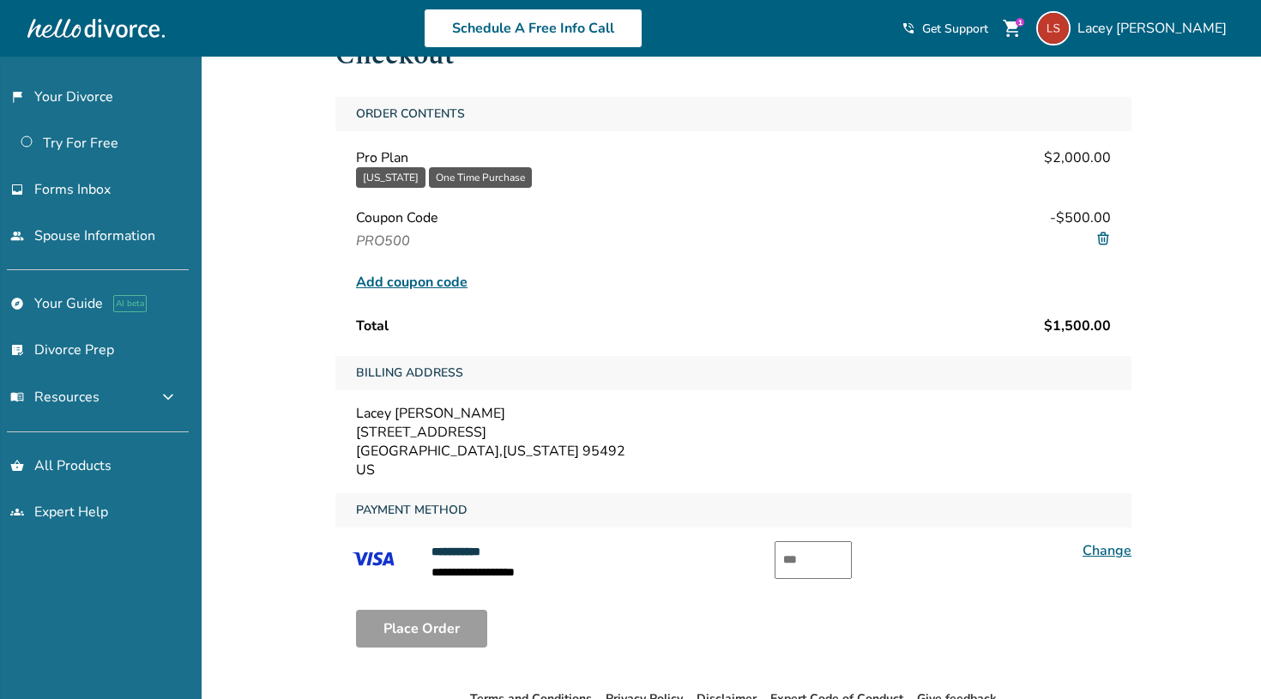
scroll to position [76, 0]
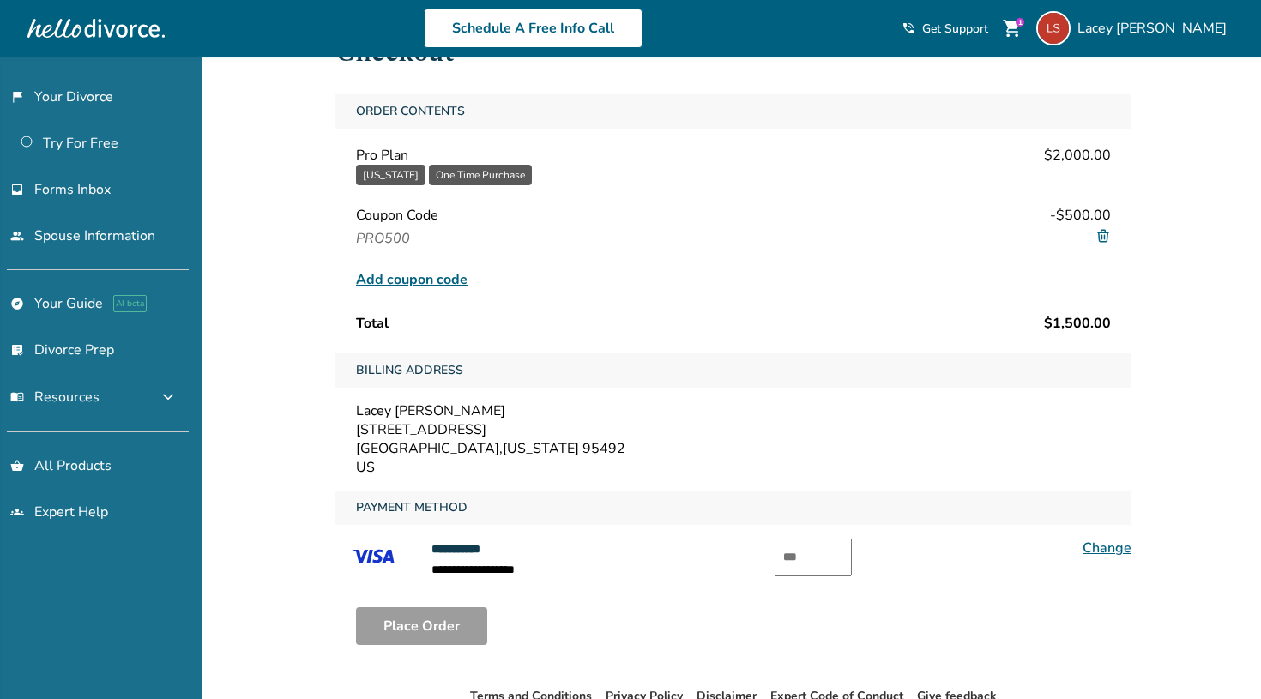
click at [818, 553] on input "text" at bounding box center [813, 558] width 77 height 38
type input "***"
click at [810, 628] on div "Place Order" at bounding box center [733, 626] width 796 height 65
click at [408, 620] on button "Place Order" at bounding box center [421, 626] width 131 height 38
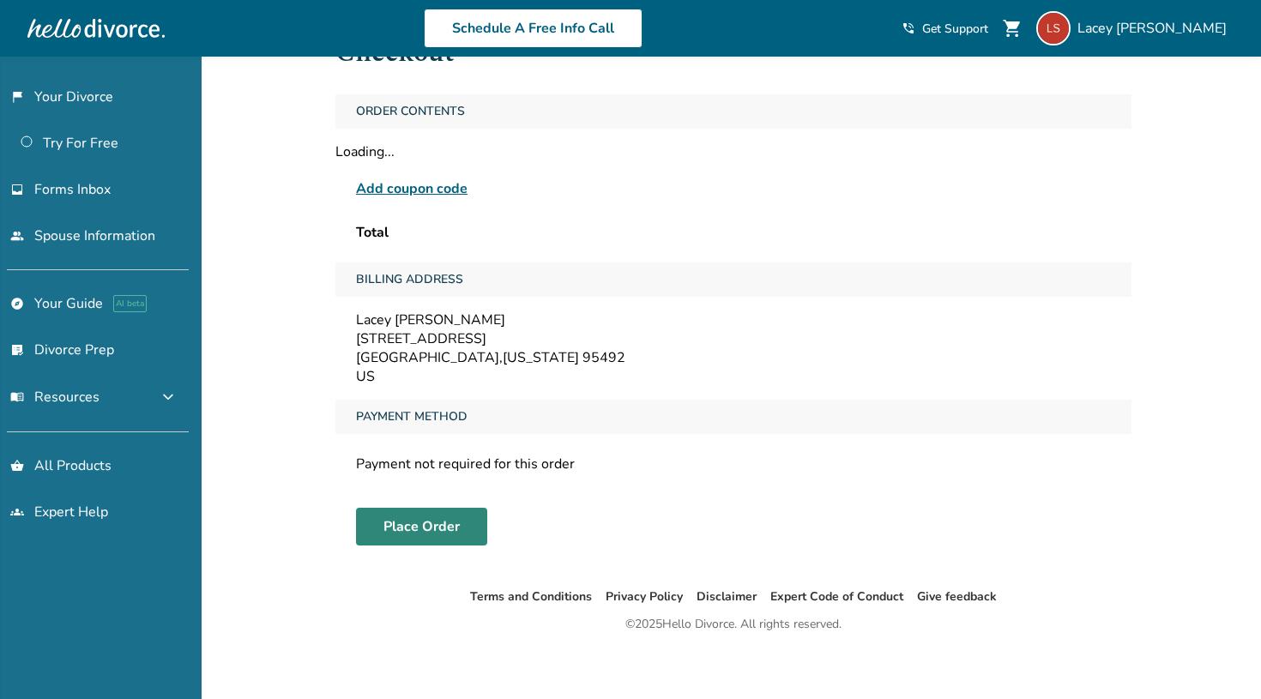
scroll to position [57, 0]
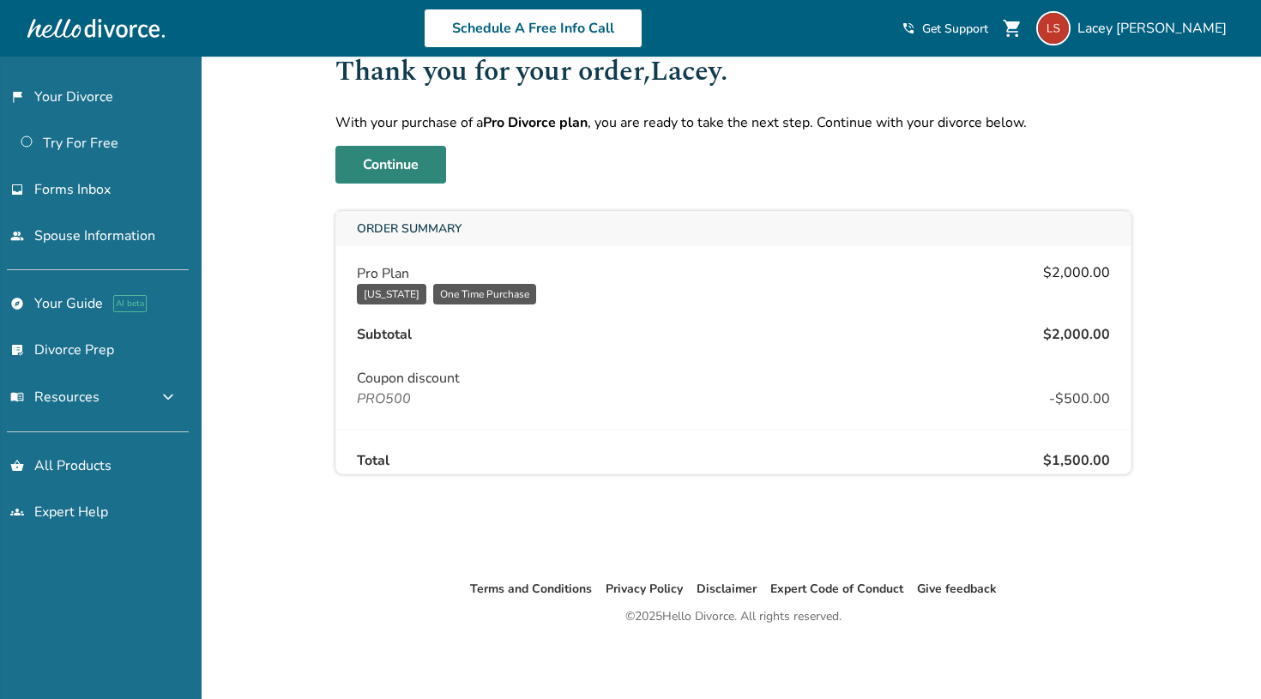
click at [404, 175] on link "Continue" at bounding box center [390, 165] width 111 height 38
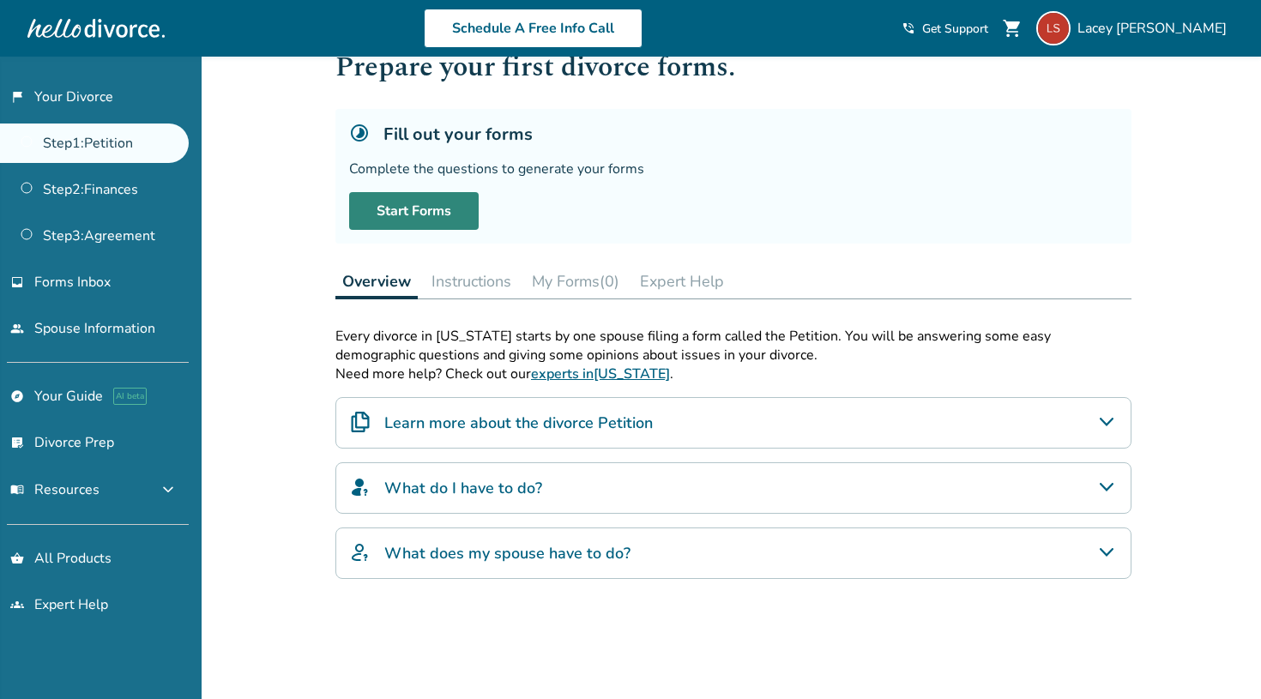
click at [426, 208] on link "Start Forms" at bounding box center [414, 211] width 130 height 38
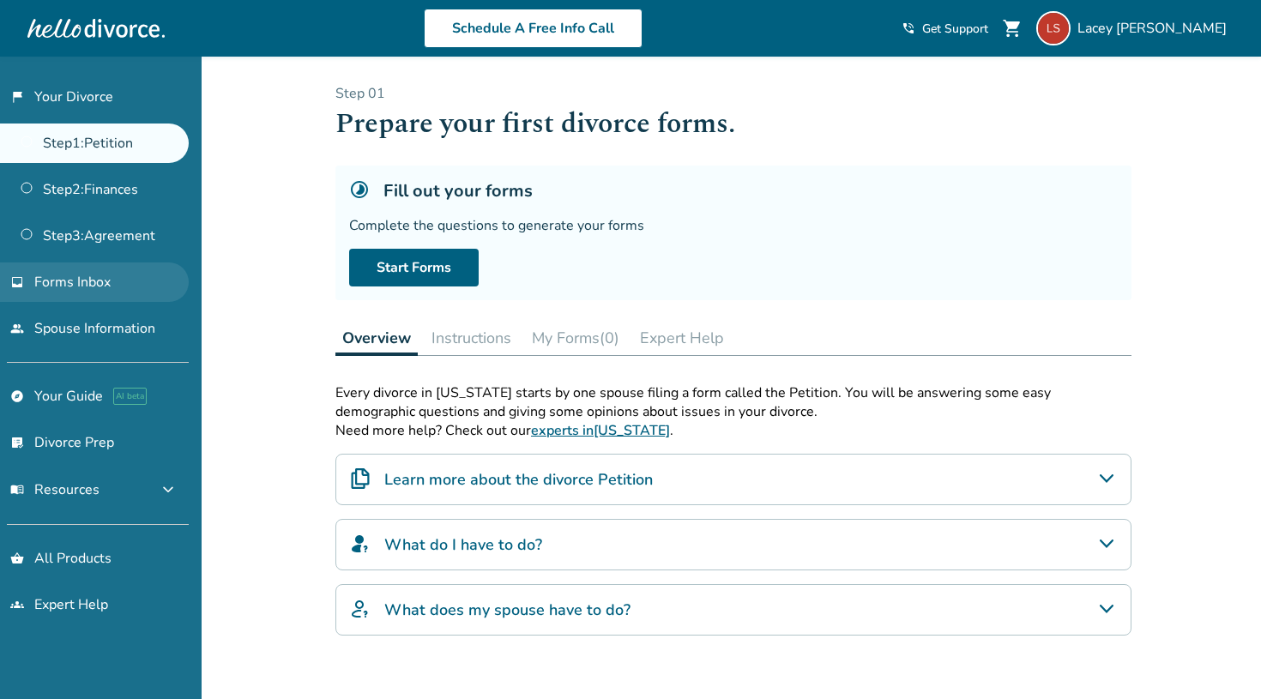
click at [100, 277] on span "Forms Inbox" at bounding box center [72, 282] width 76 height 19
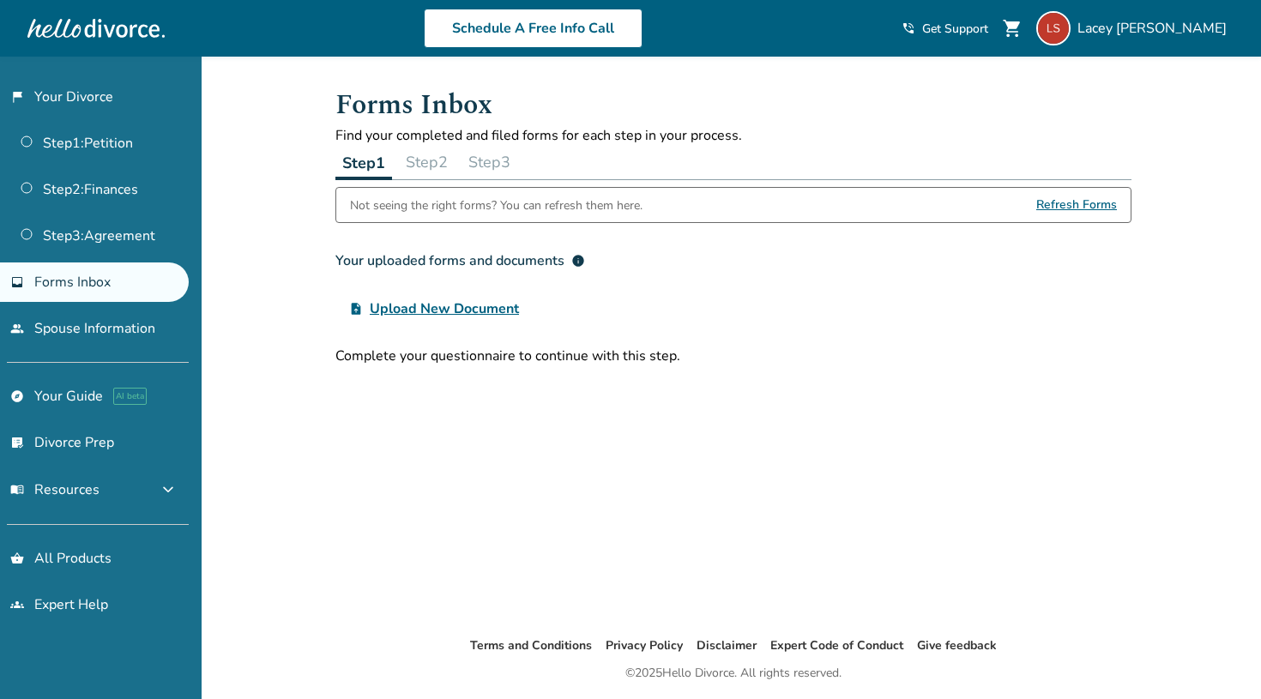
click at [513, 307] on span "Upload New Document" at bounding box center [444, 309] width 149 height 21
click at [0, 0] on input "upload_file Upload New Document" at bounding box center [0, 0] width 0 height 0
click at [699, 570] on div "Forms Inbox Find your completed and filed forms for each step in your process. …" at bounding box center [734, 346] width 824 height 579
click at [792, 96] on h1 "Forms Inbox" at bounding box center [733, 105] width 796 height 42
click at [456, 307] on span "Upload New Document" at bounding box center [444, 309] width 149 height 21
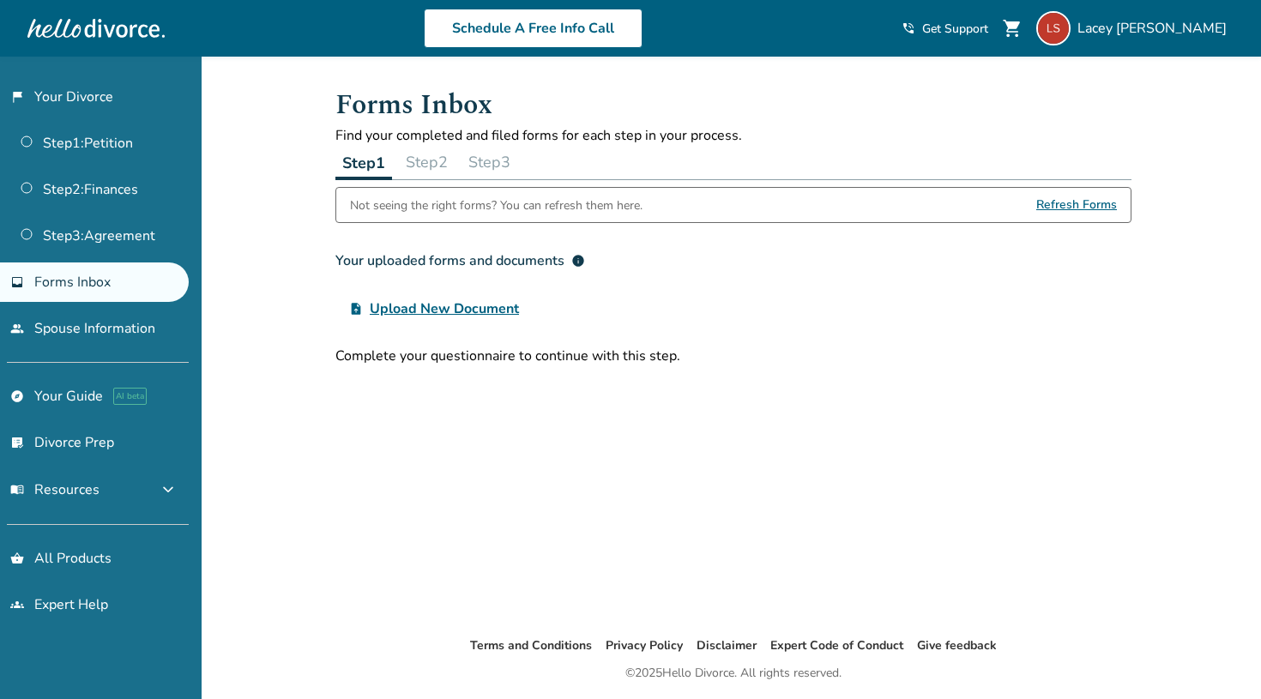
click at [0, 0] on input "upload_file Upload New Document" at bounding box center [0, 0] width 0 height 0
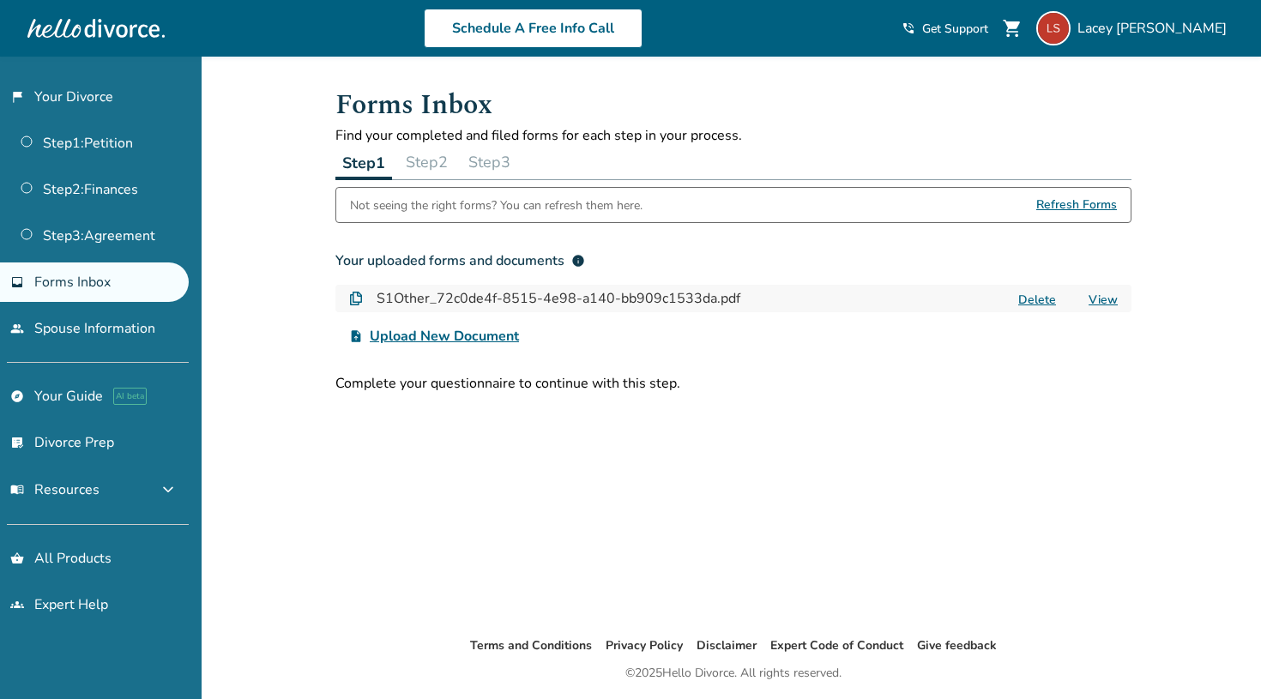
click at [1096, 296] on link "View" at bounding box center [1103, 300] width 29 height 16
click at [94, 145] on link "Step 1 : Petition" at bounding box center [94, 143] width 189 height 39
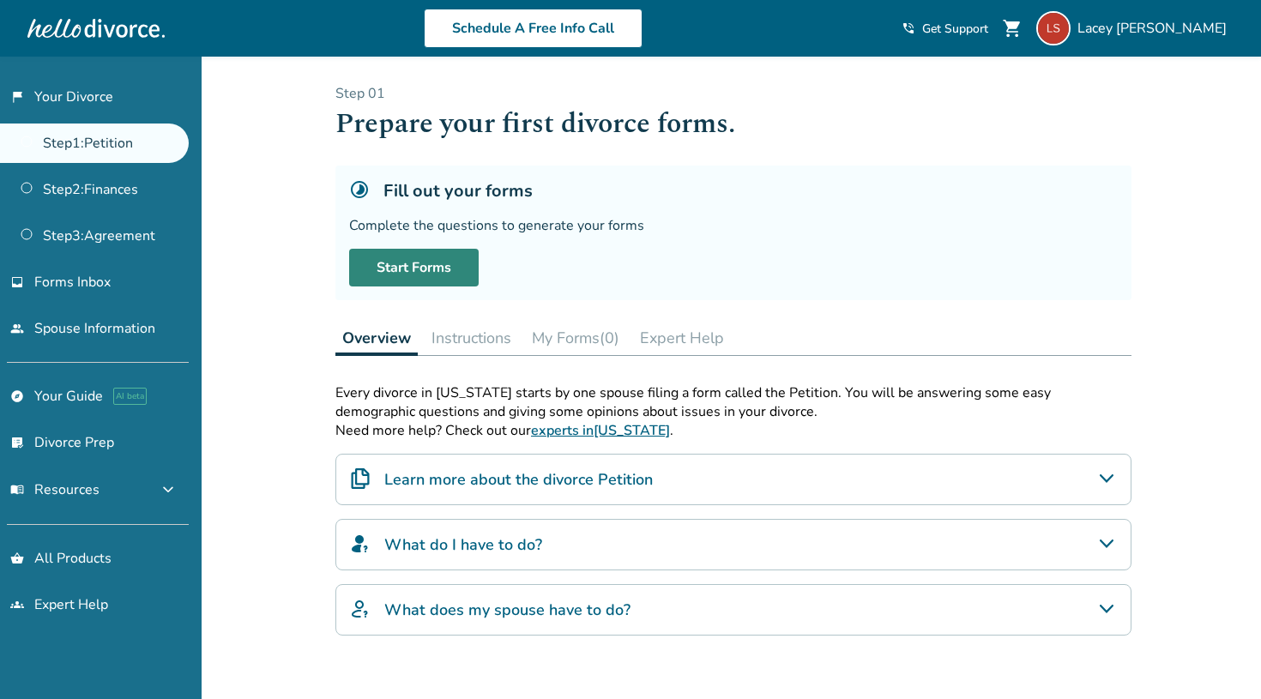
click at [443, 275] on link "Start Forms" at bounding box center [414, 268] width 130 height 38
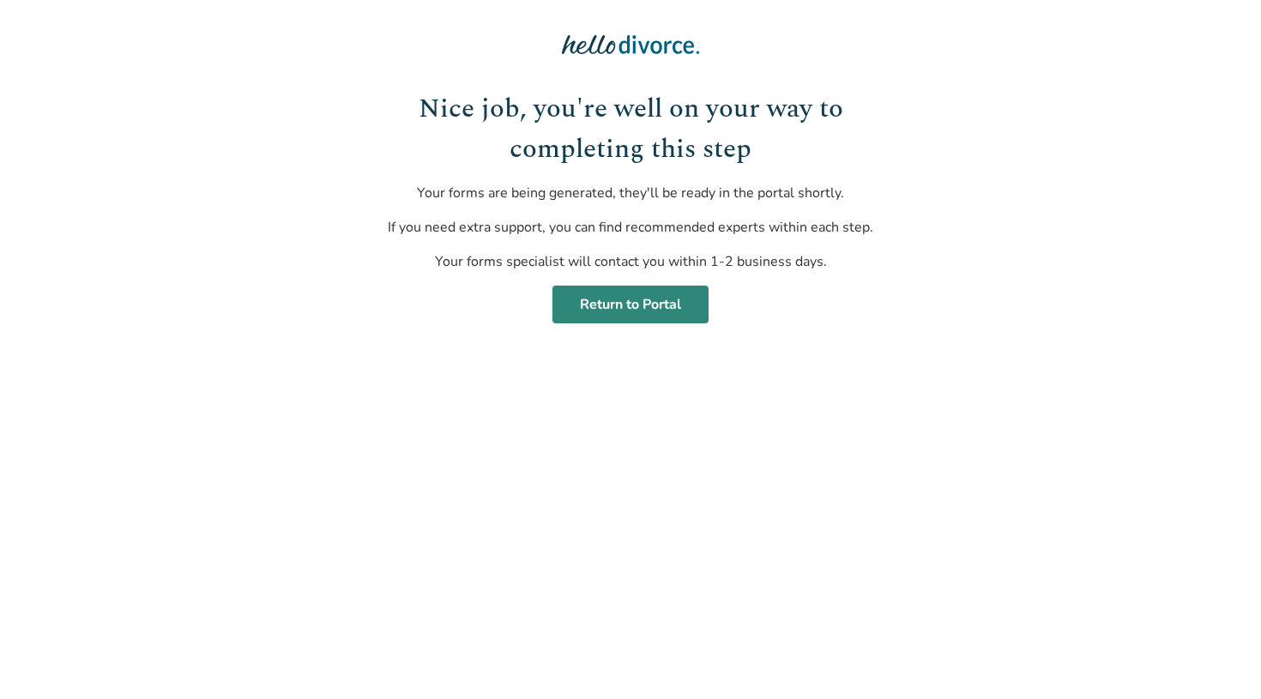
click at [697, 313] on link "Return to Portal" at bounding box center [631, 305] width 156 height 38
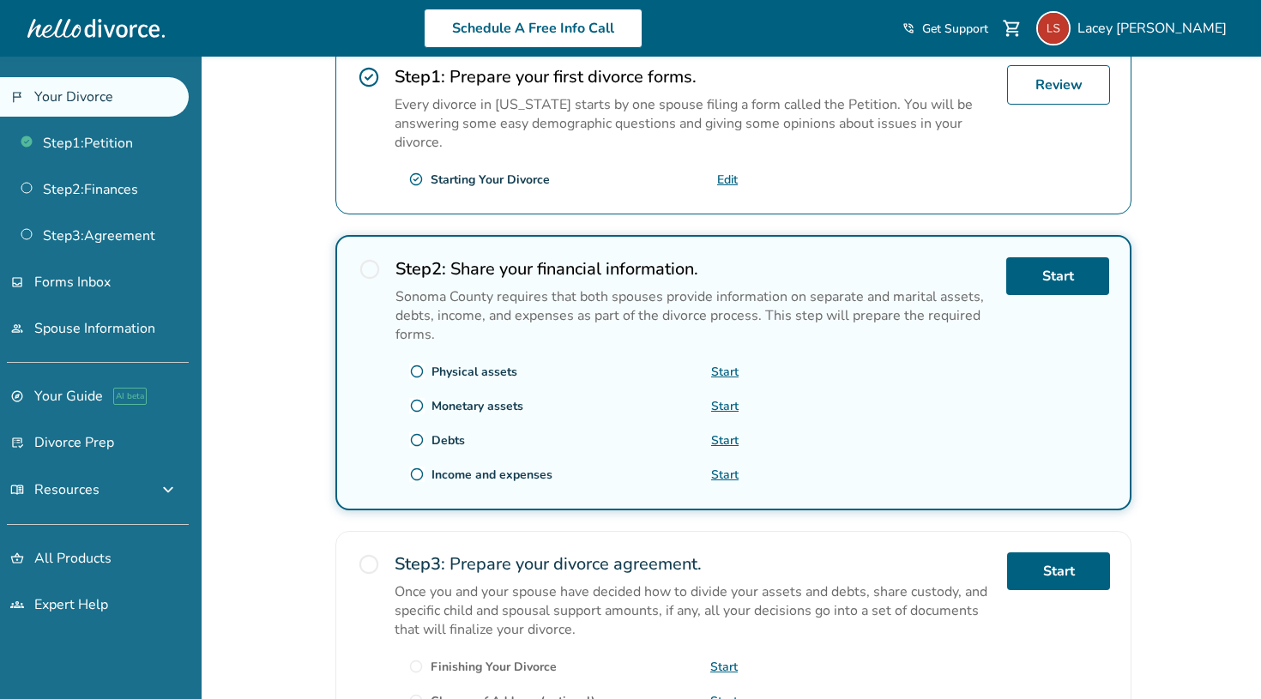
scroll to position [356, 0]
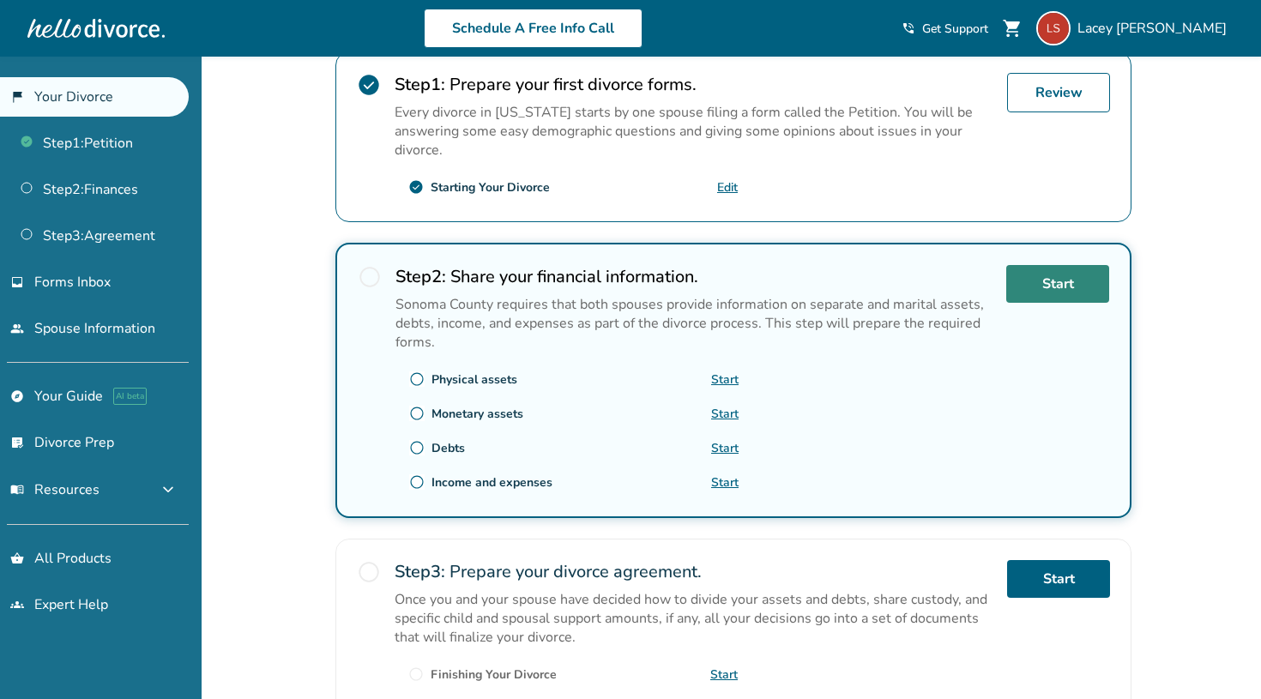
click at [1069, 271] on link "Start" at bounding box center [1057, 284] width 103 height 38
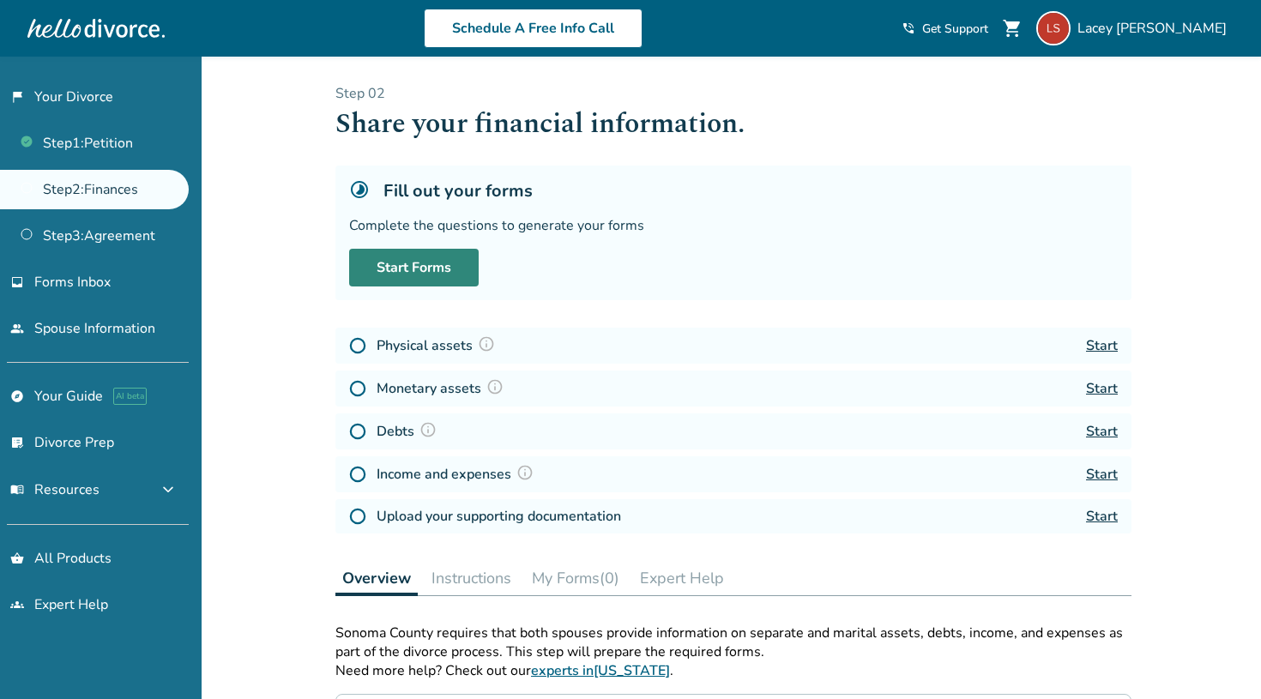
click at [426, 263] on link "Start Forms" at bounding box center [414, 268] width 130 height 38
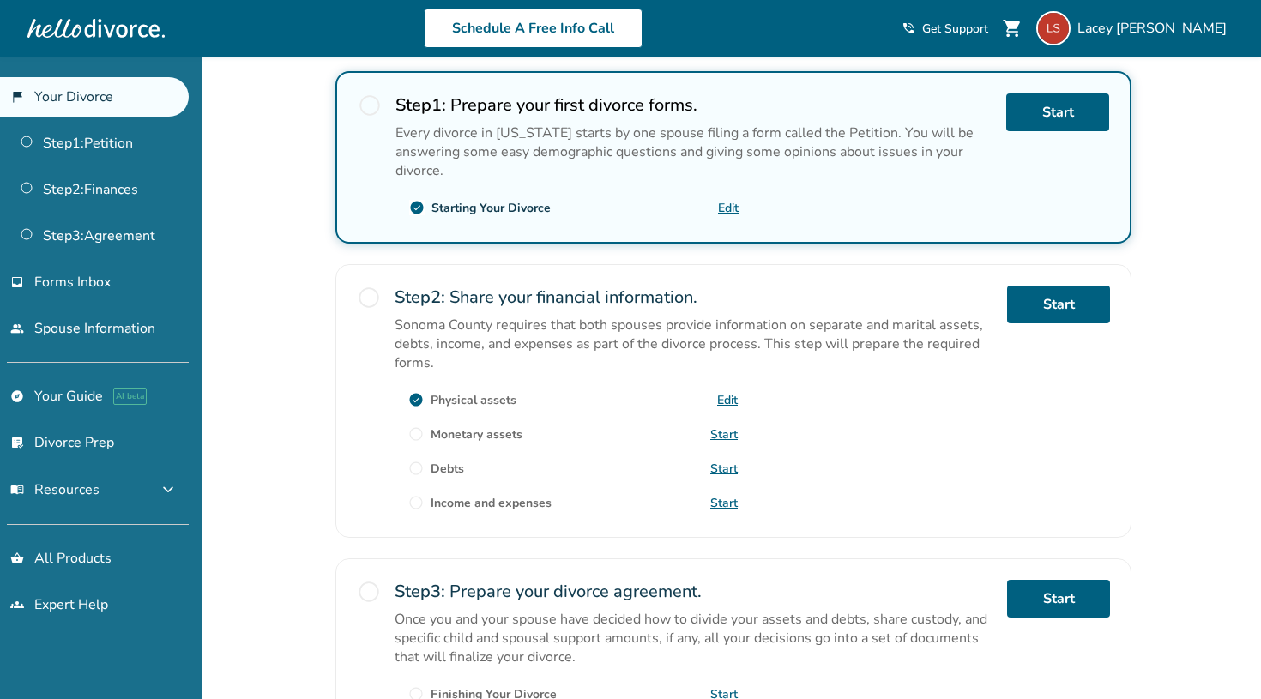
scroll to position [338, 0]
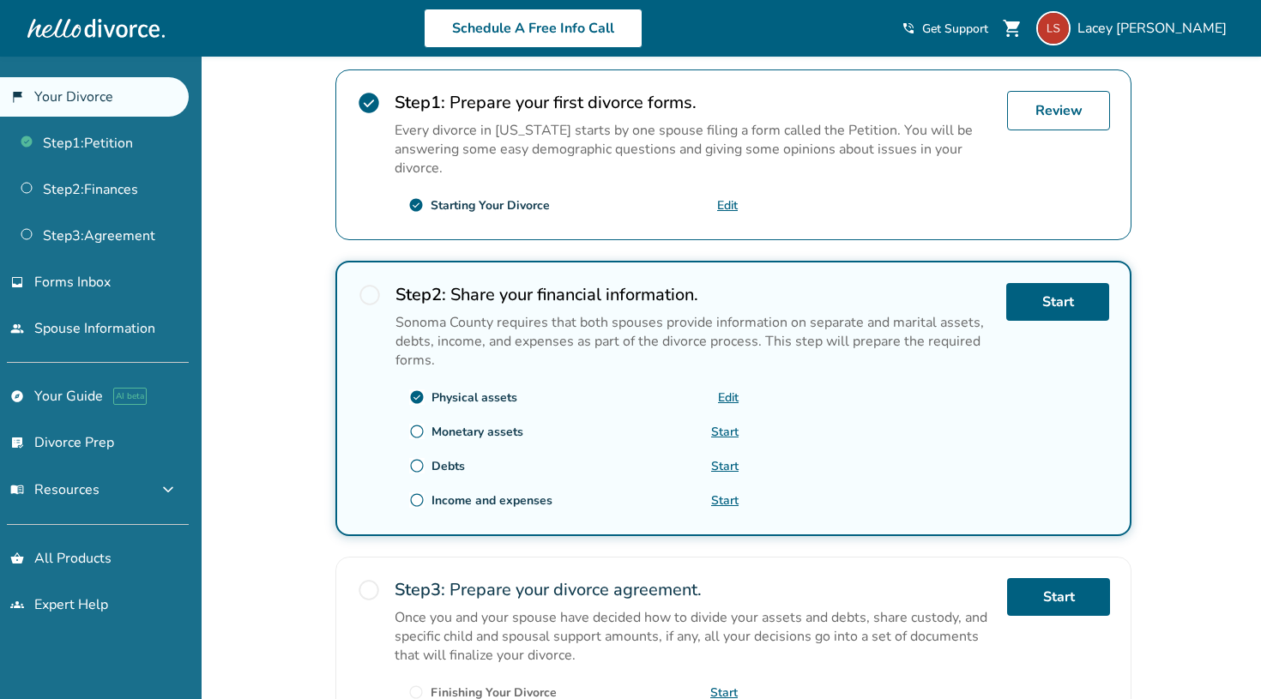
click at [725, 434] on link "Start" at bounding box center [724, 432] width 27 height 16
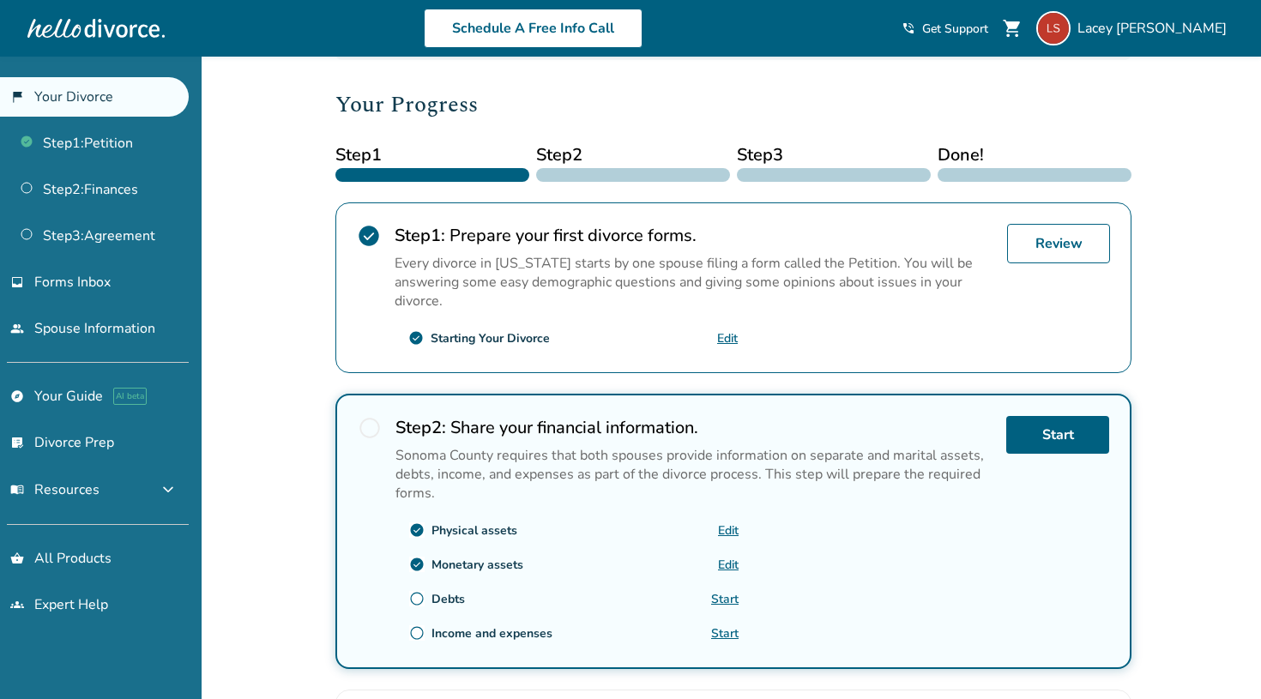
scroll to position [208, 0]
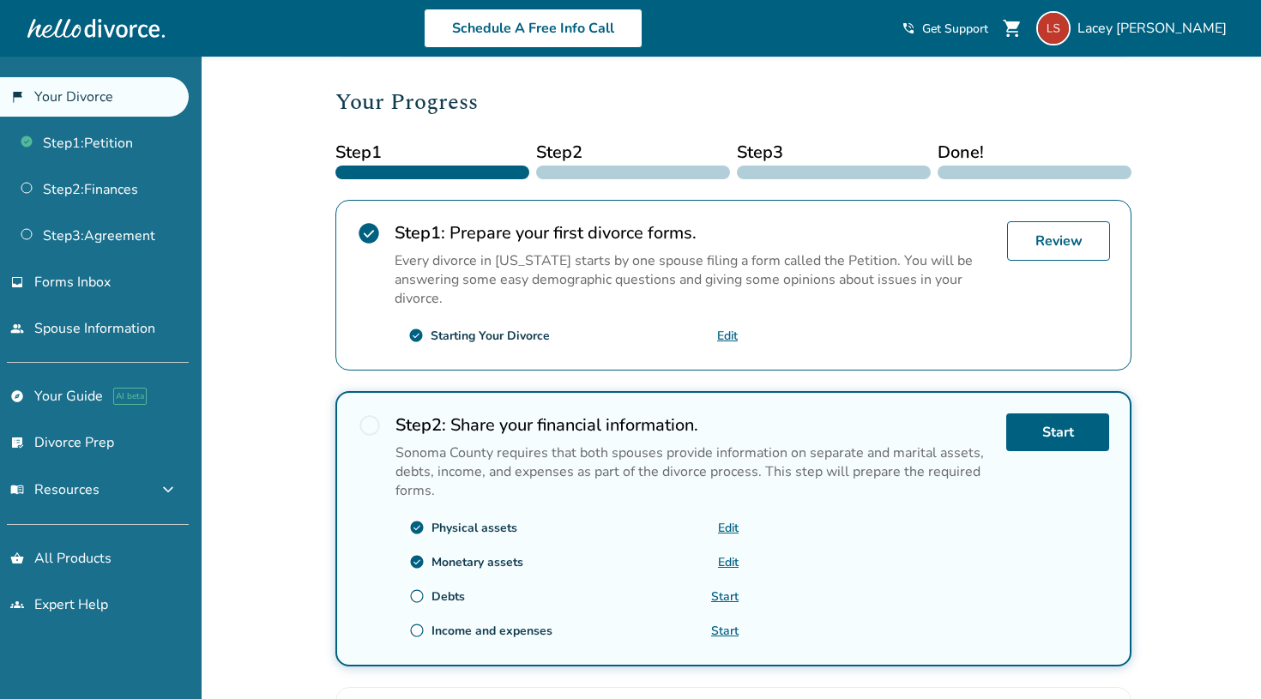
click at [733, 560] on link "Edit" at bounding box center [728, 562] width 21 height 16
click at [499, 528] on div "Physical assets" at bounding box center [475, 528] width 86 height 16
click at [731, 520] on link "Edit" at bounding box center [728, 528] width 21 height 16
click at [1061, 437] on link "Start" at bounding box center [1057, 433] width 103 height 38
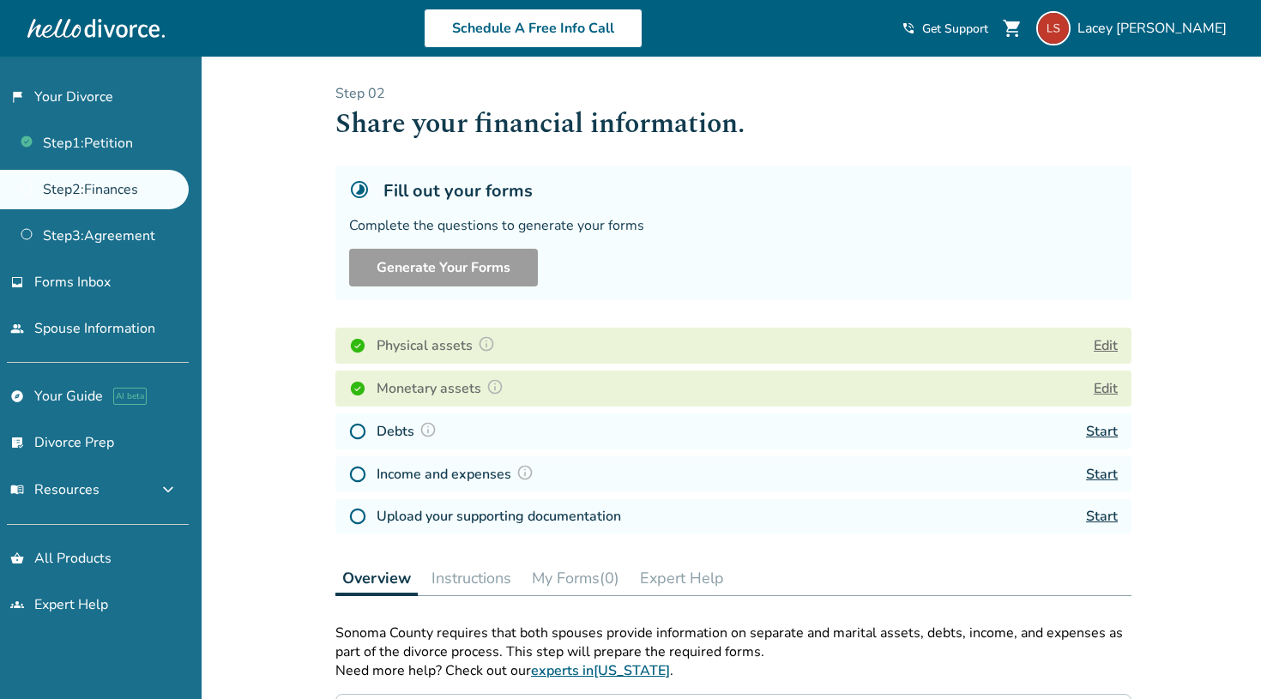
click at [358, 433] on img at bounding box center [357, 431] width 17 height 17
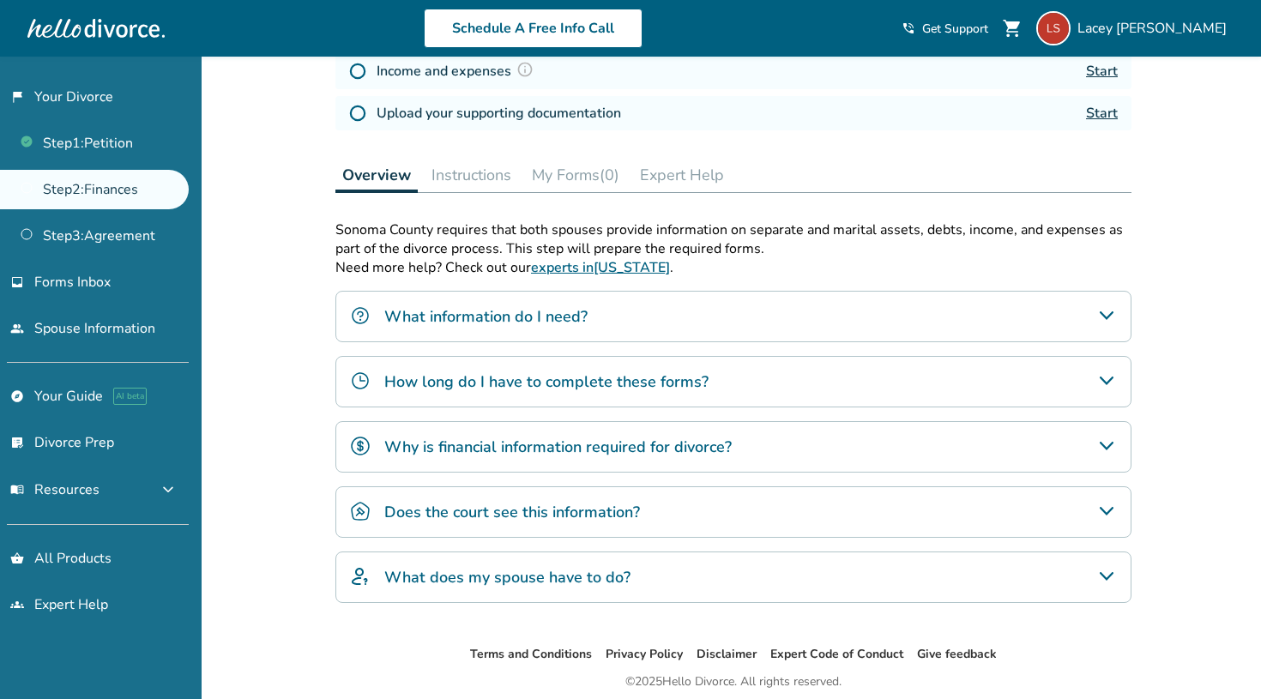
scroll to position [408, 0]
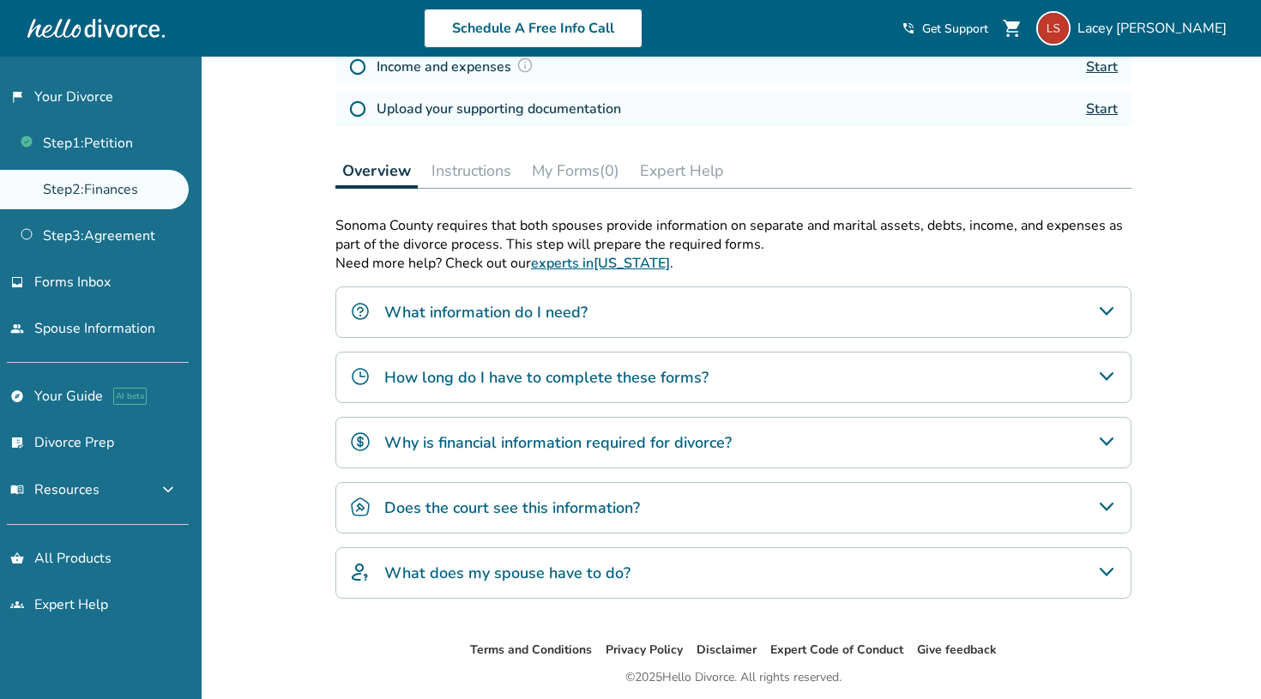
click at [1110, 572] on icon "What does my spouse have to do?" at bounding box center [1107, 572] width 21 height 21
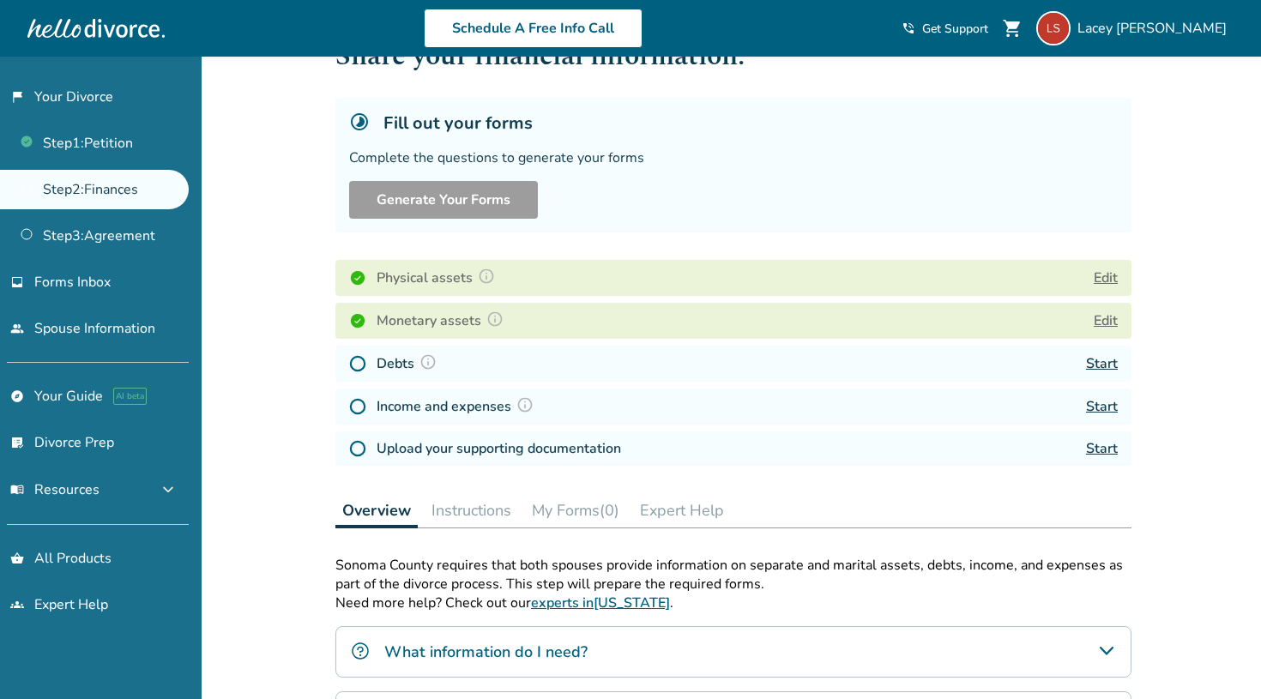
scroll to position [40, 0]
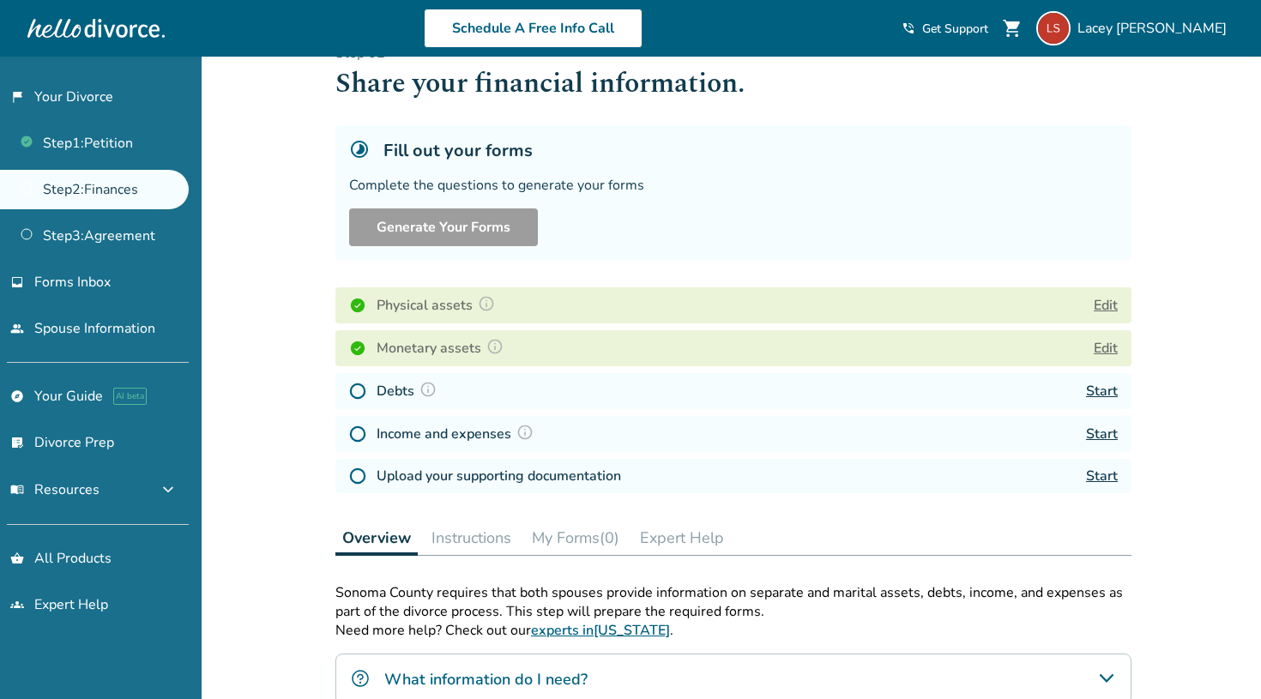
click at [1105, 394] on link "Start" at bounding box center [1102, 391] width 32 height 19
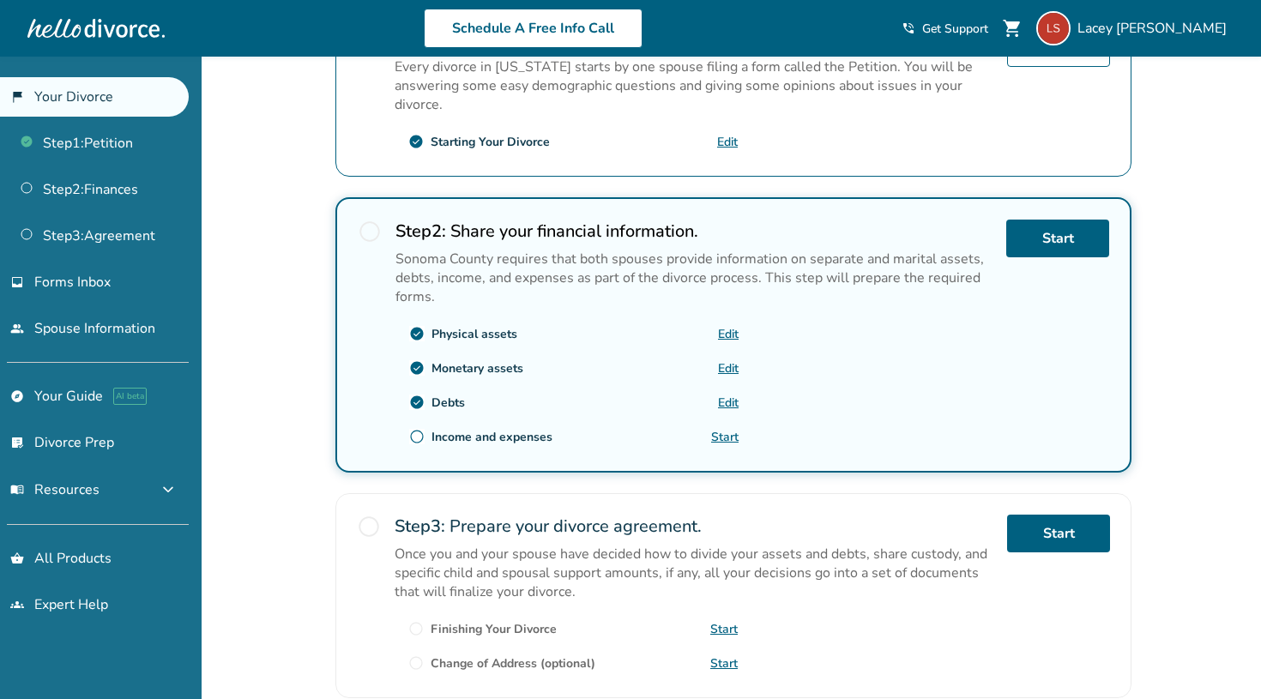
scroll to position [409, 0]
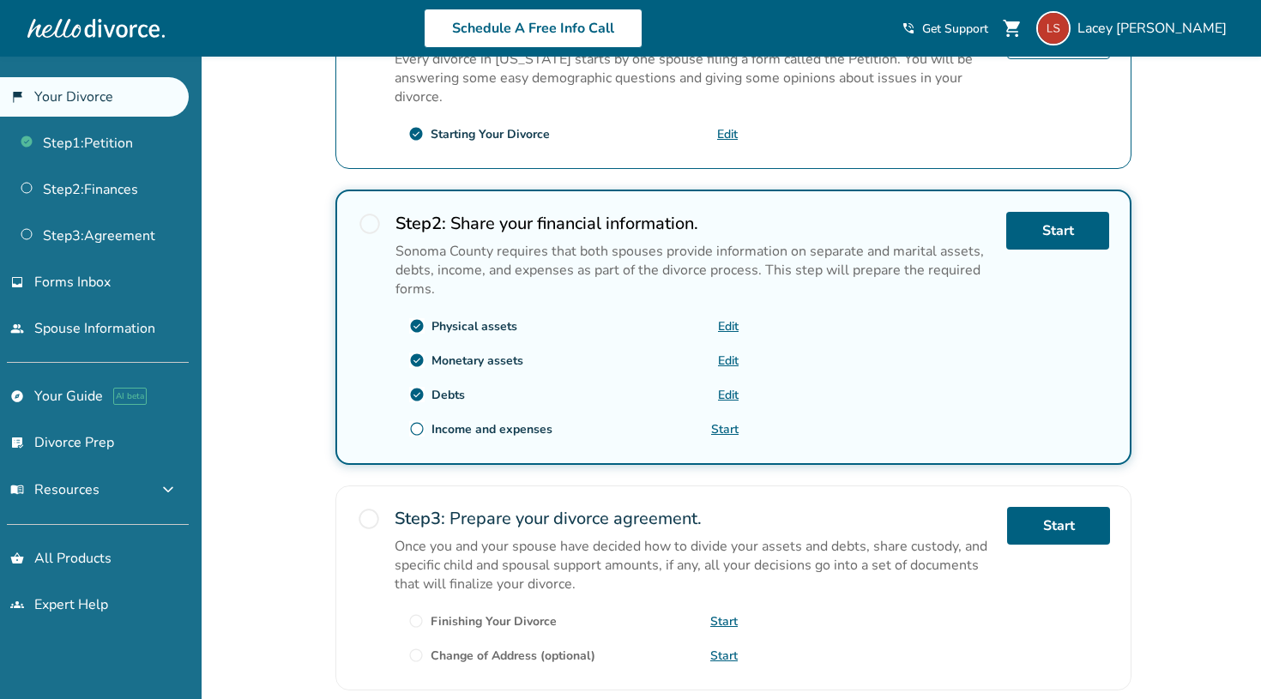
click at [719, 429] on link "Start" at bounding box center [724, 429] width 27 height 16
